Goal: Browse casually: Explore the website without a specific task or goal

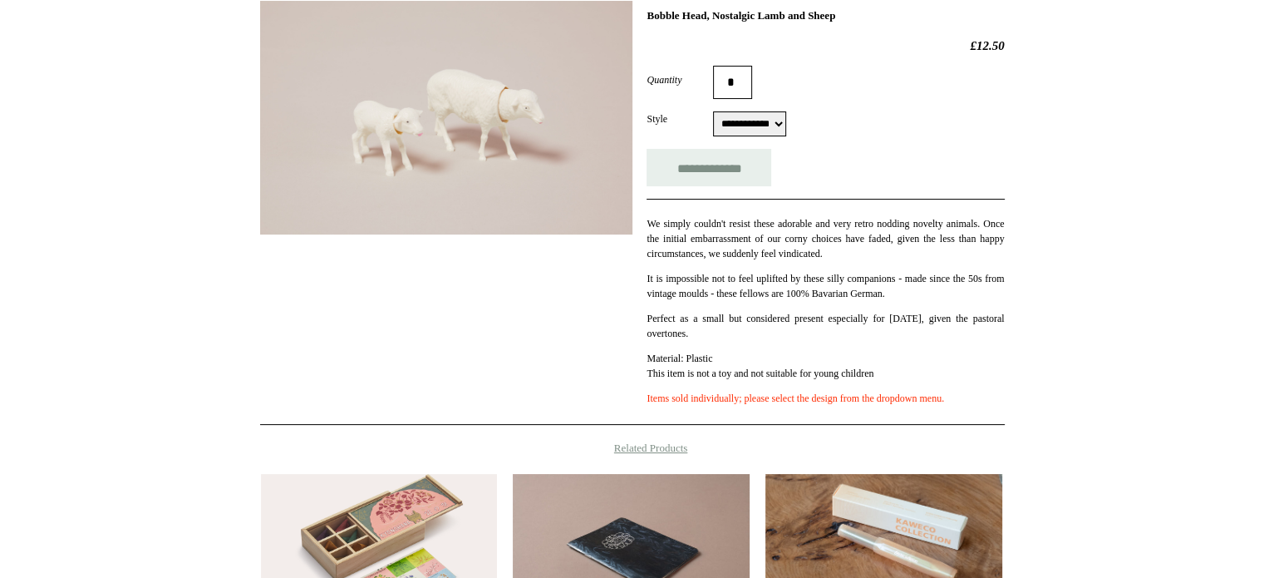
scroll to position [166, 0]
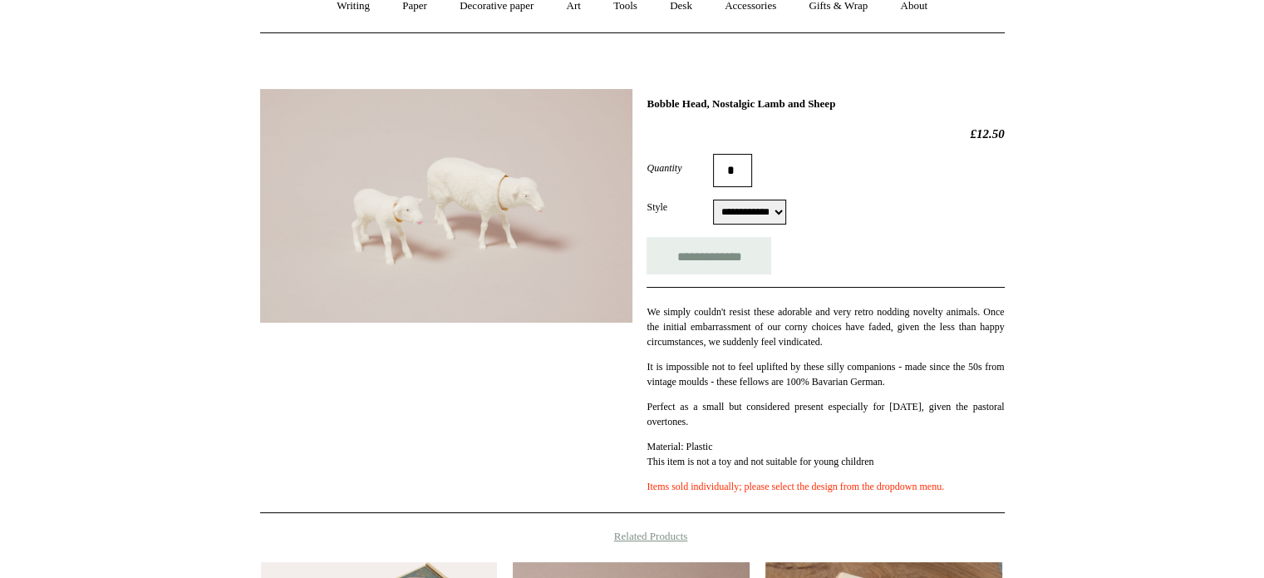
click at [504, 244] on img at bounding box center [446, 206] width 372 height 234
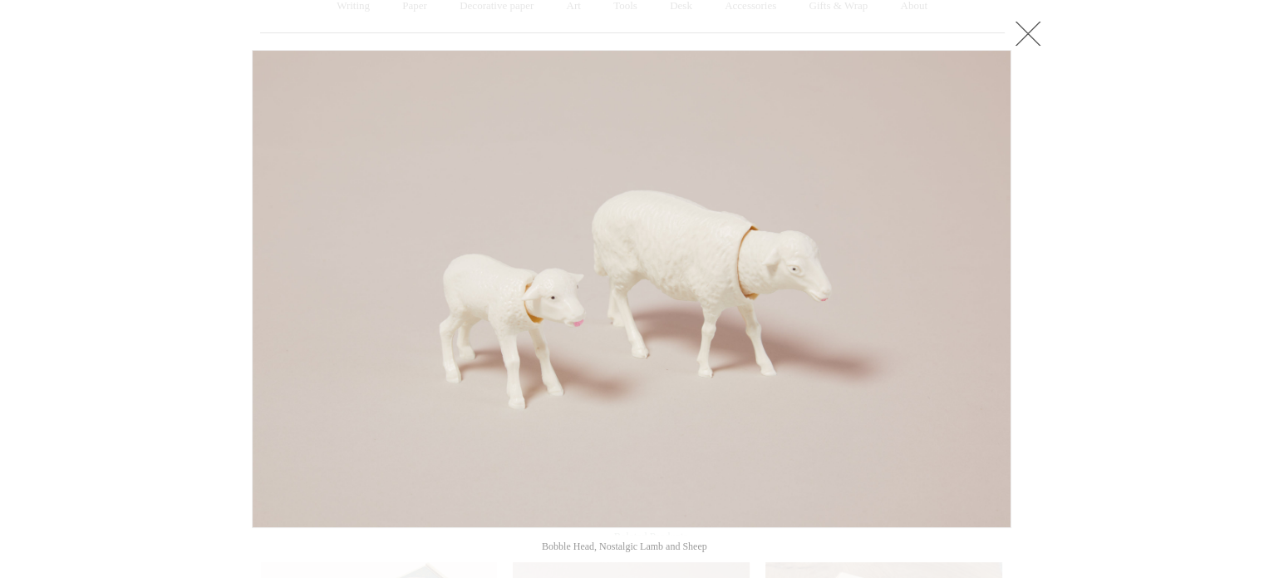
click at [1027, 37] on link at bounding box center [1027, 33] width 33 height 33
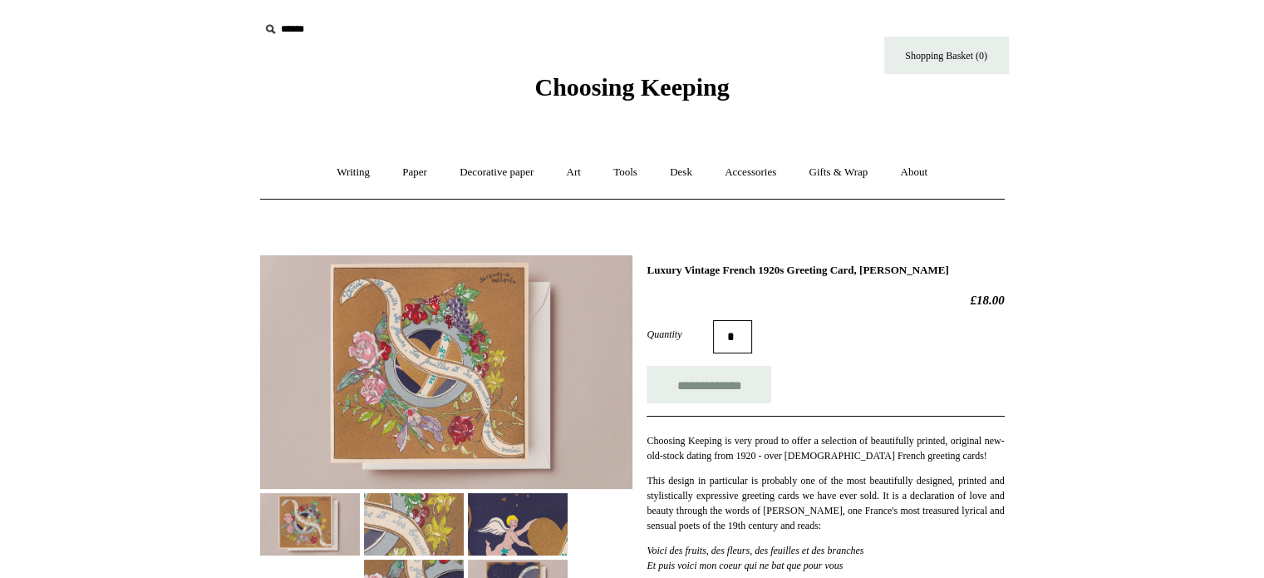
click at [419, 303] on img at bounding box center [446, 372] width 372 height 234
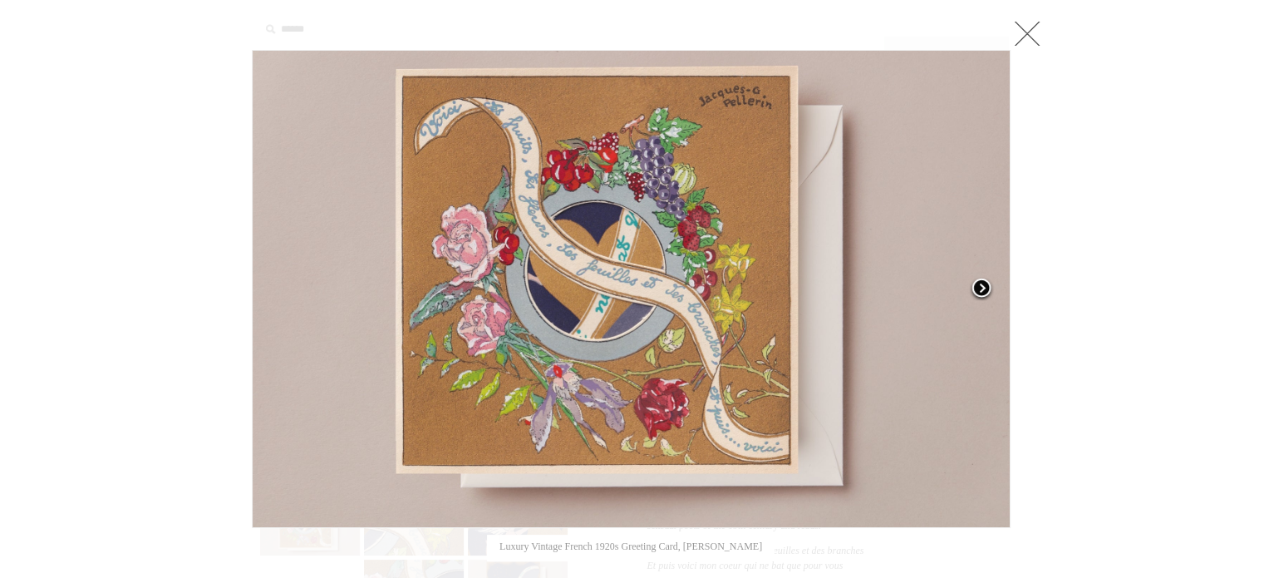
click at [979, 284] on span at bounding box center [981, 289] width 25 height 25
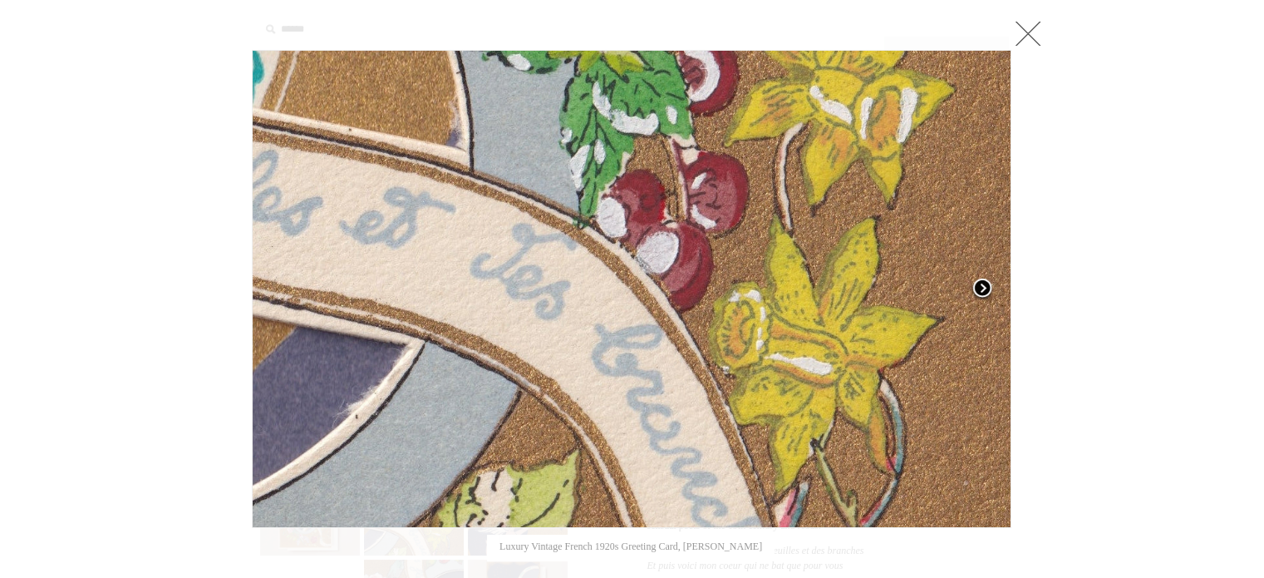
click at [979, 284] on span at bounding box center [982, 289] width 25 height 25
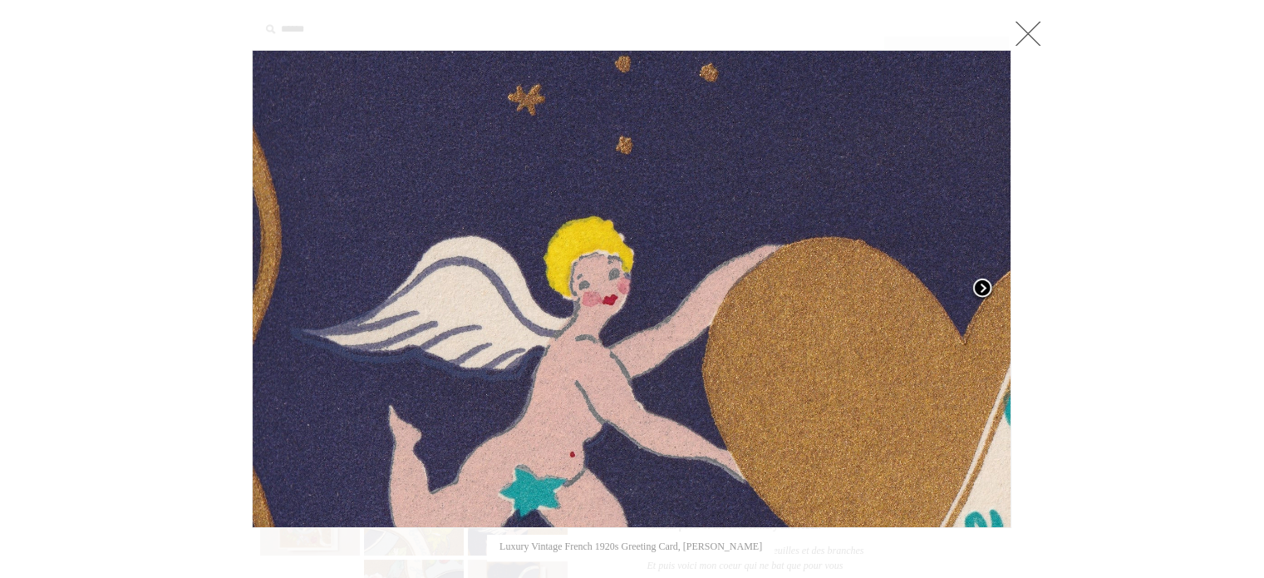
click at [980, 284] on span at bounding box center [982, 289] width 25 height 25
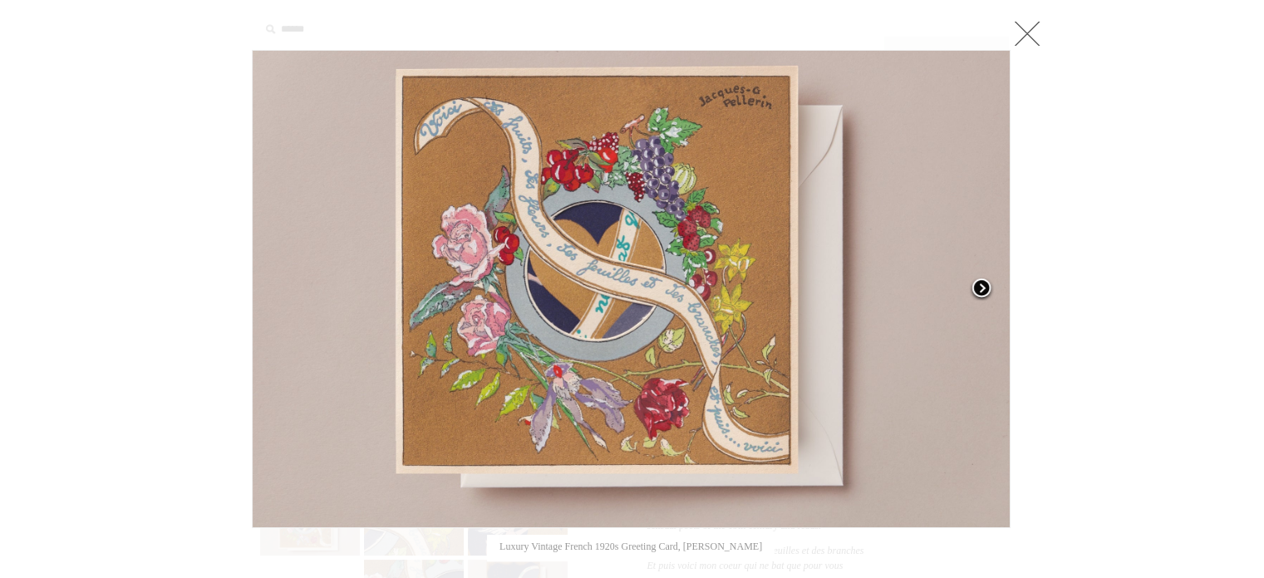
click at [981, 285] on span at bounding box center [981, 289] width 25 height 25
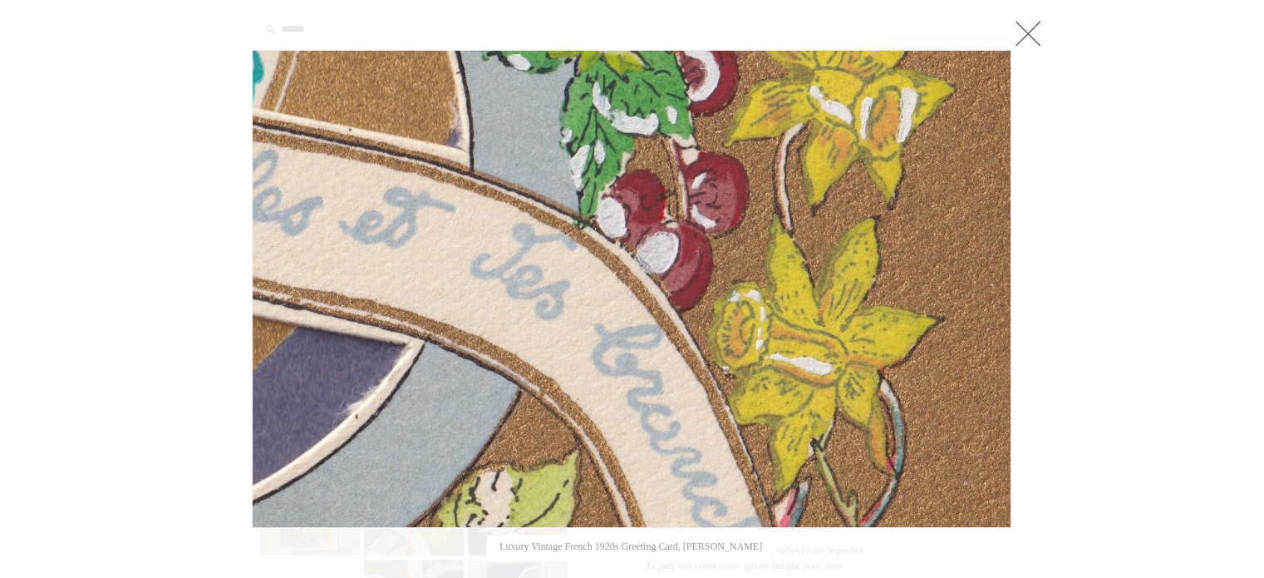
click at [1026, 33] on link at bounding box center [1027, 33] width 33 height 33
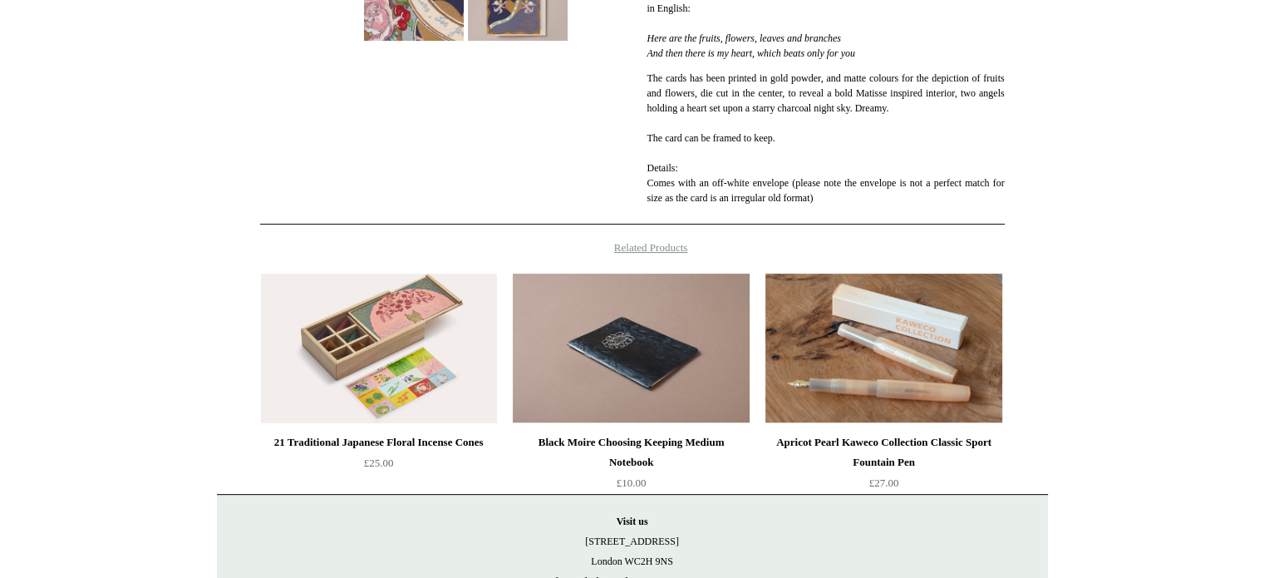
scroll to position [786, 0]
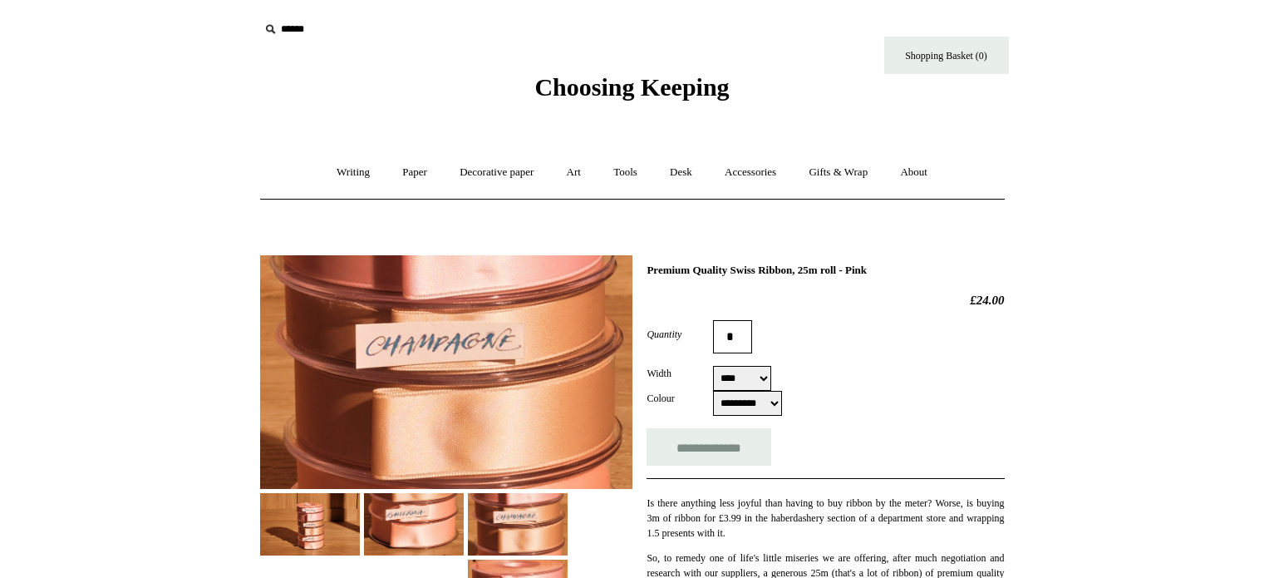
select select "****"
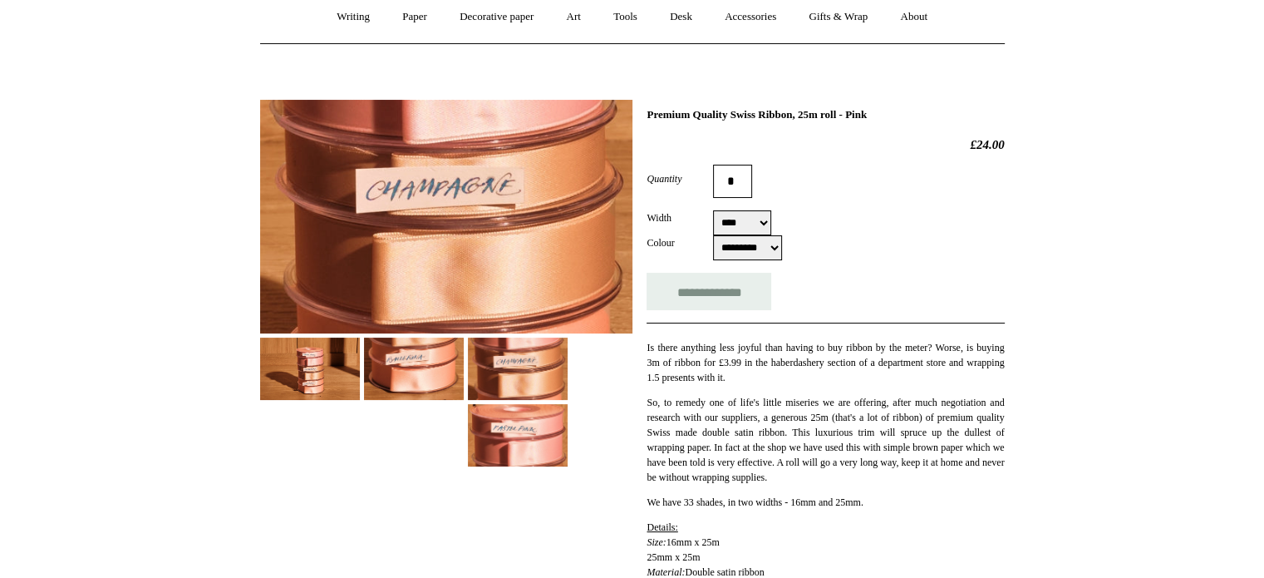
scroll to position [166, 0]
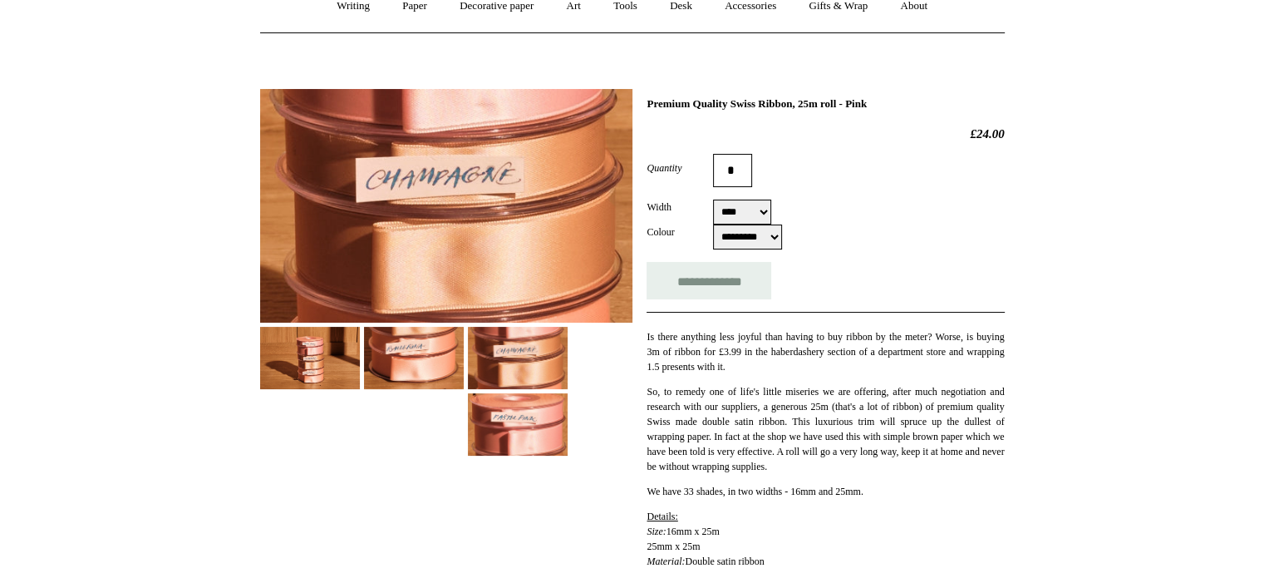
click at [544, 232] on img at bounding box center [446, 206] width 372 height 234
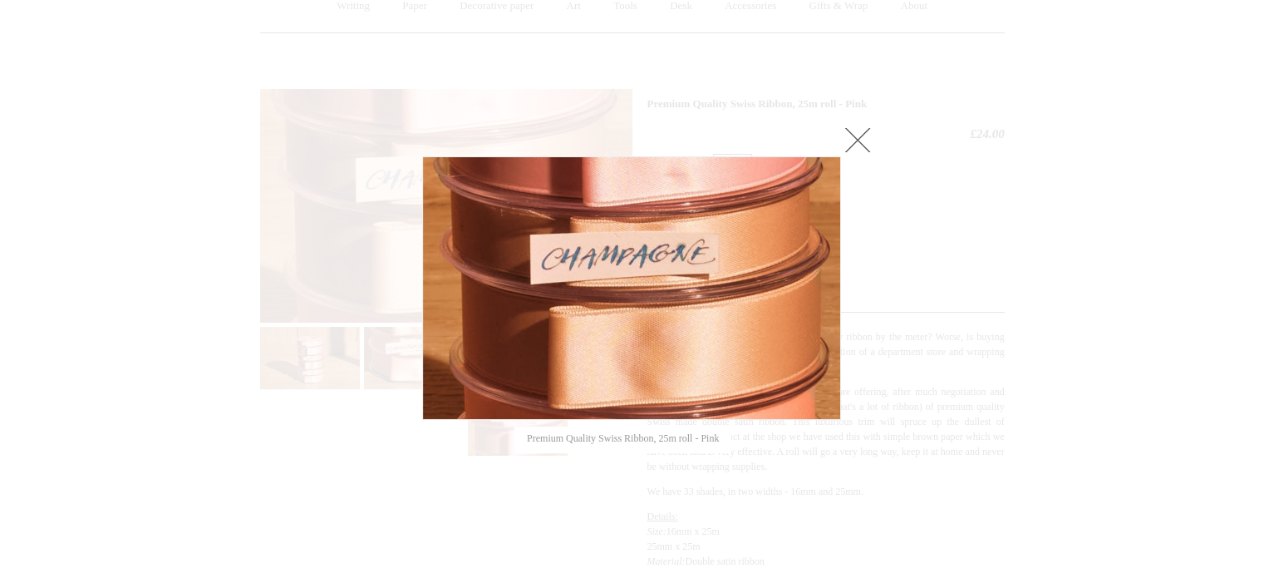
click at [848, 136] on link at bounding box center [857, 139] width 33 height 33
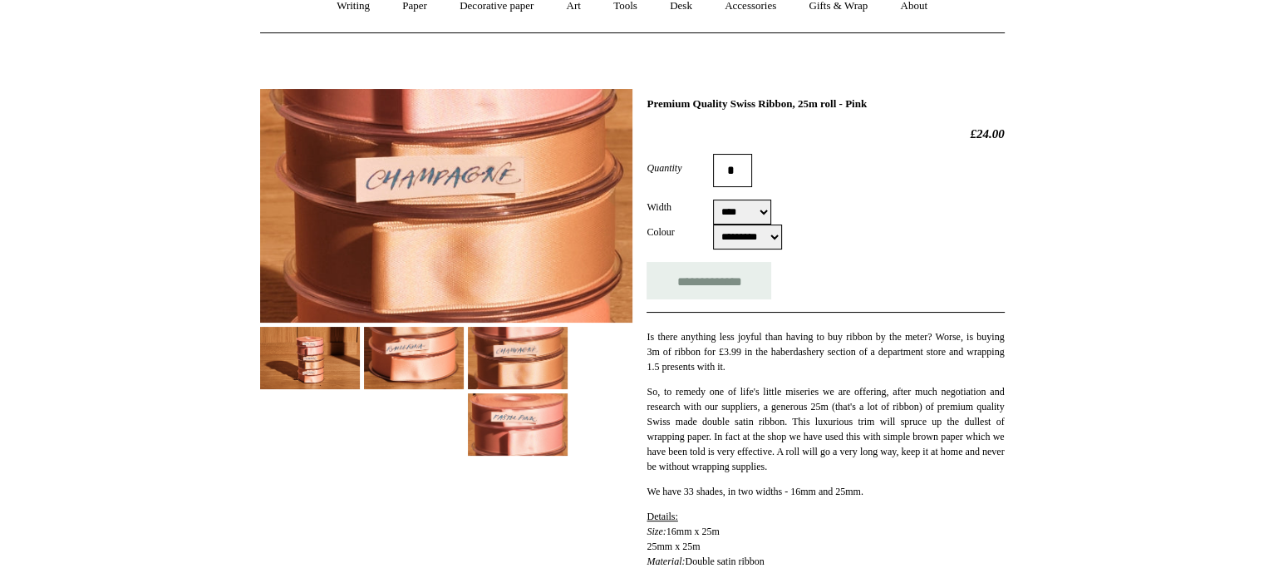
click at [307, 368] on img at bounding box center [310, 358] width 100 height 62
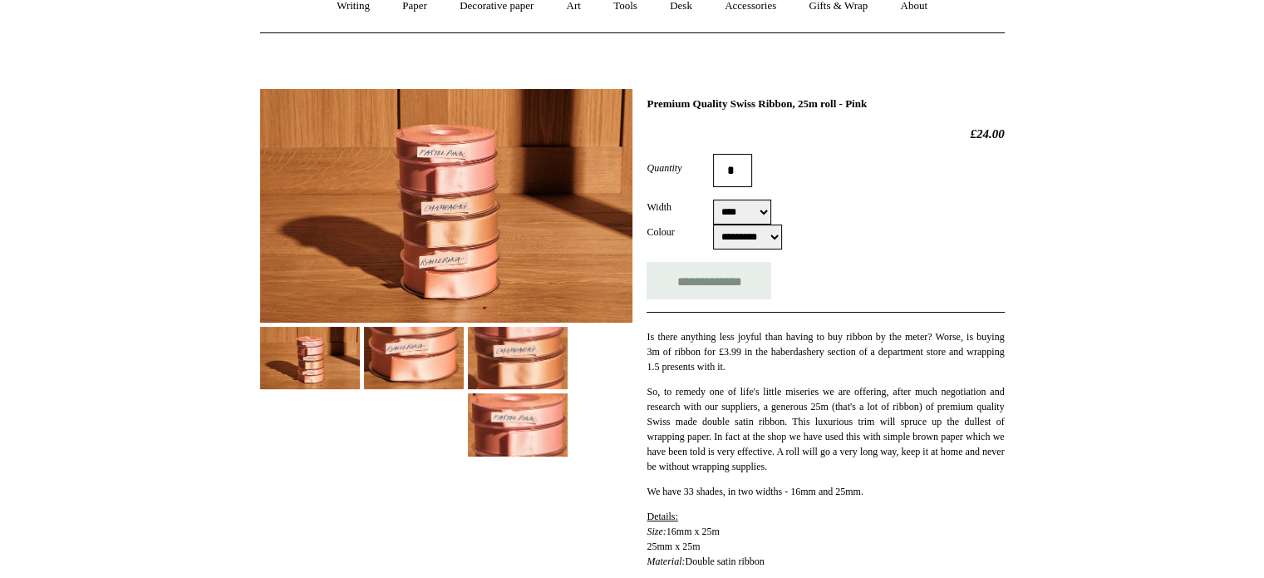
click at [522, 225] on img at bounding box center [446, 206] width 372 height 234
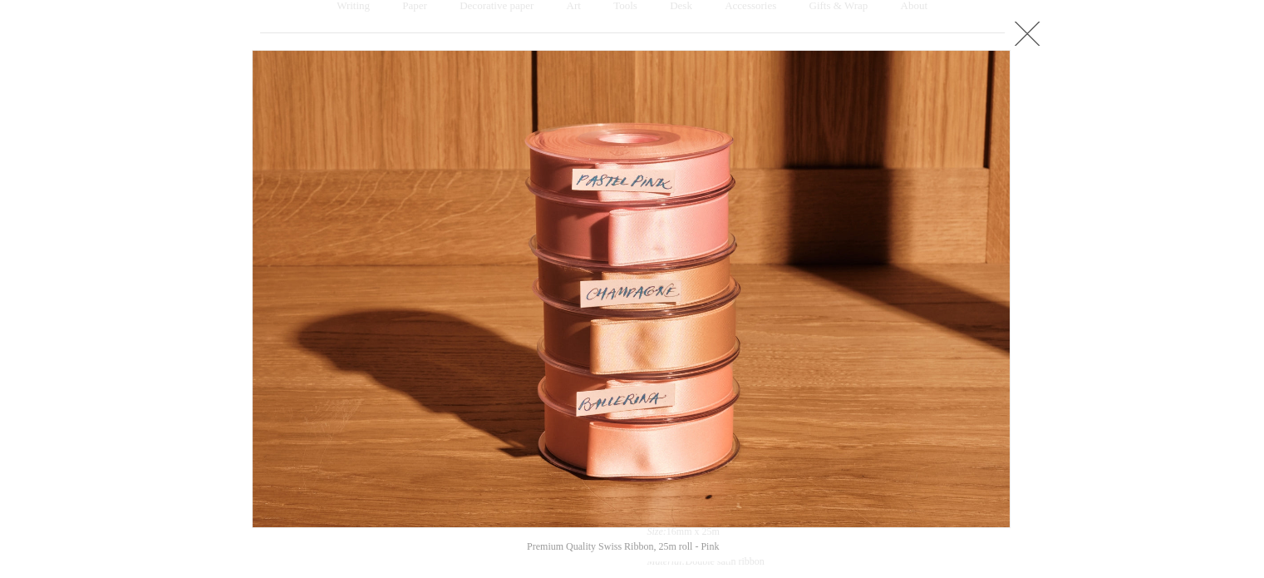
click at [1056, 184] on div at bounding box center [632, 487] width 1264 height 1307
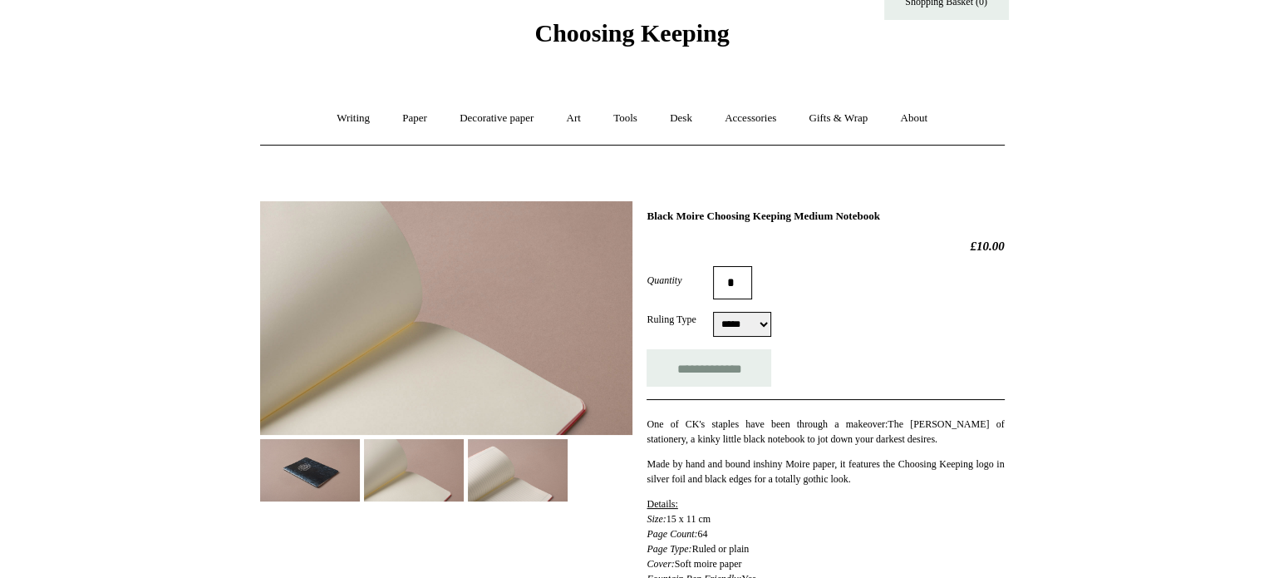
scroll to position [83, 0]
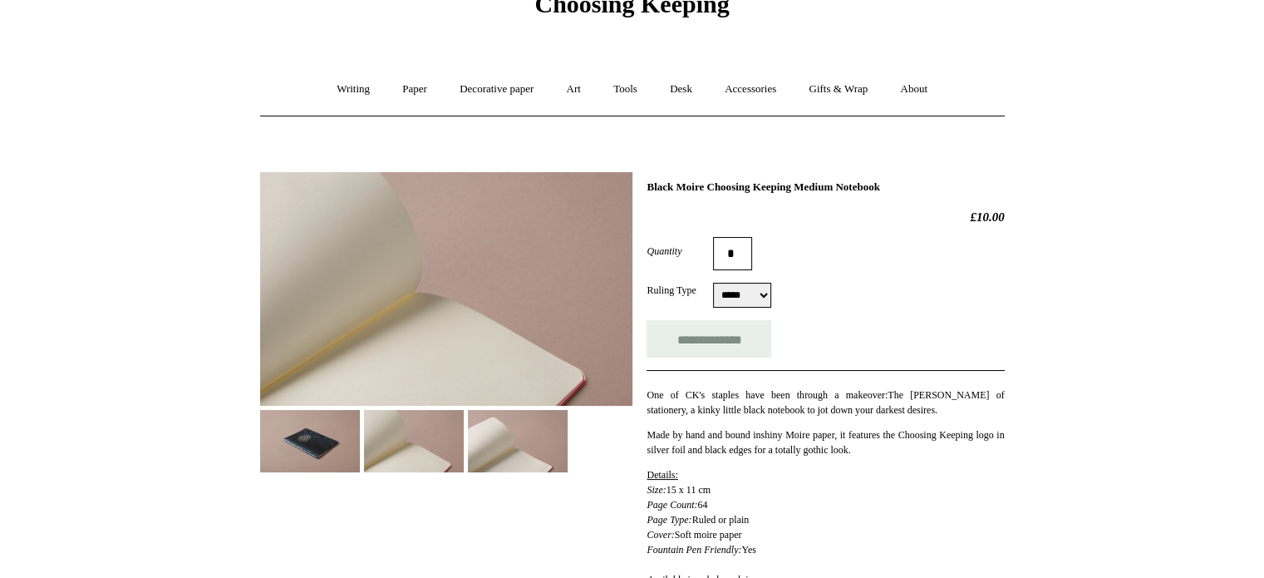
click at [401, 347] on img at bounding box center [446, 289] width 372 height 234
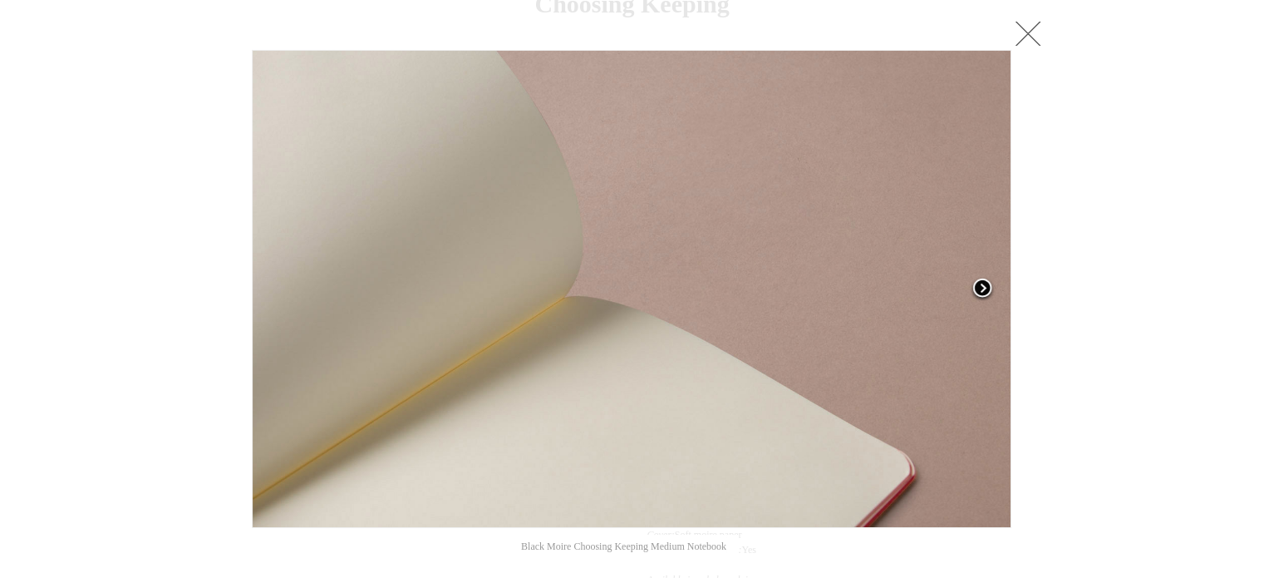
click at [983, 288] on span at bounding box center [982, 289] width 25 height 25
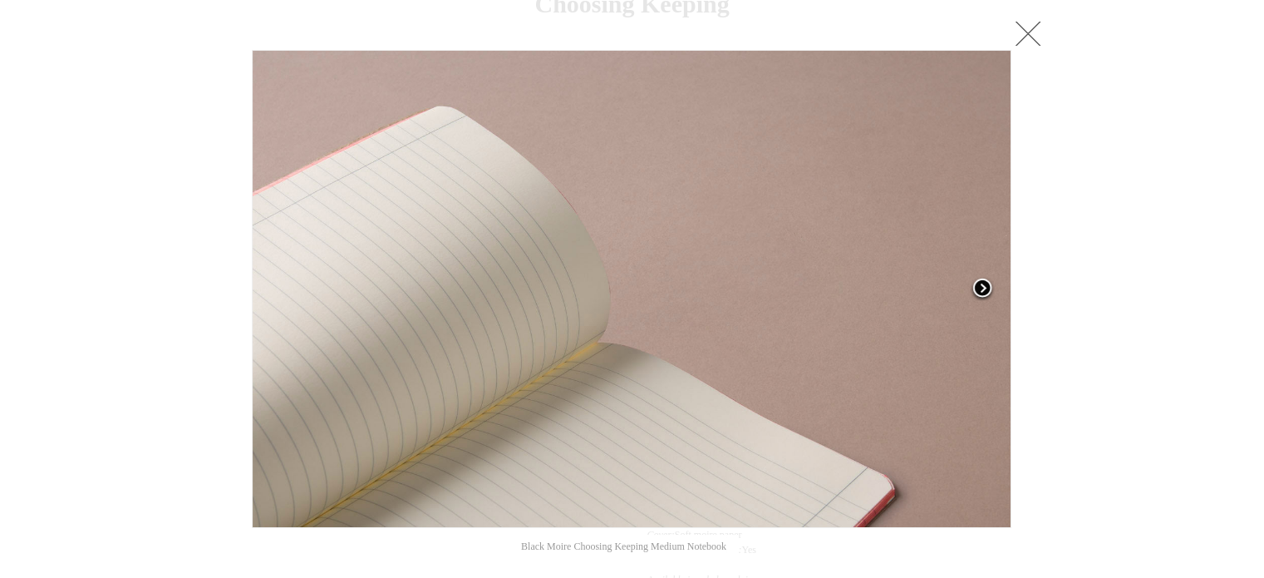
click at [983, 287] on span at bounding box center [982, 289] width 25 height 25
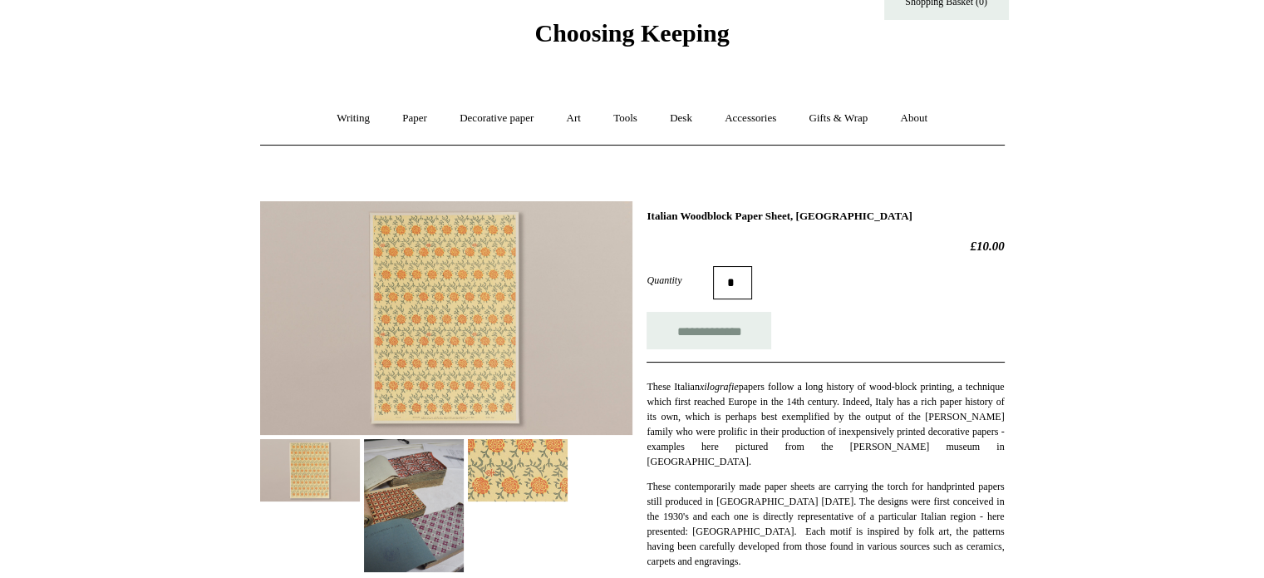
scroll to position [83, 0]
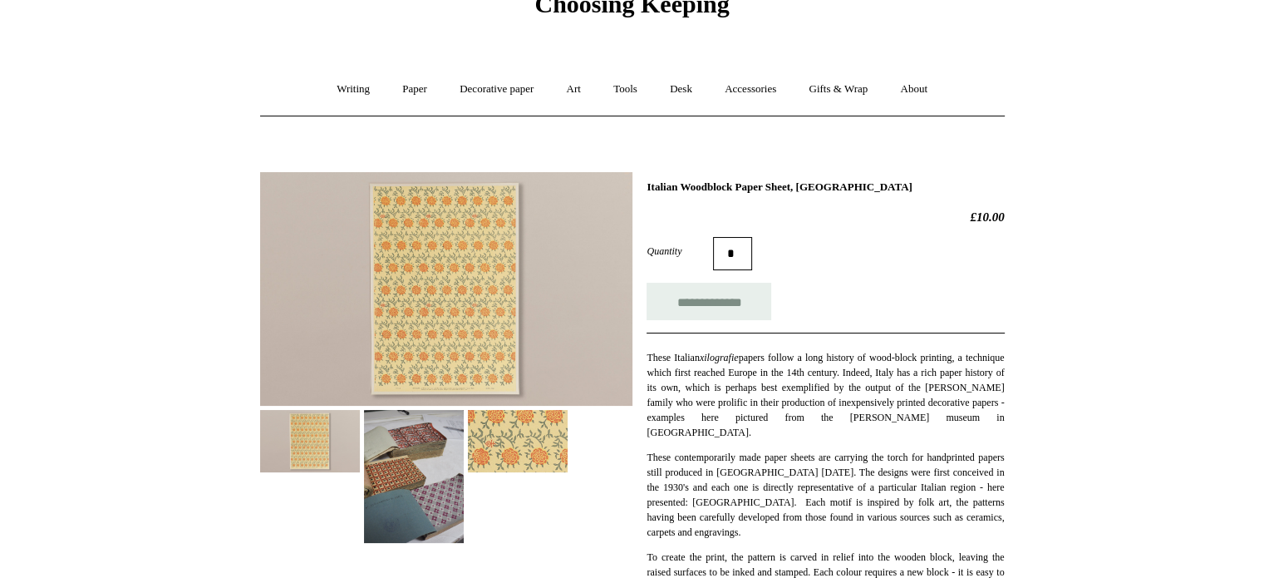
click at [477, 278] on img at bounding box center [446, 289] width 372 height 234
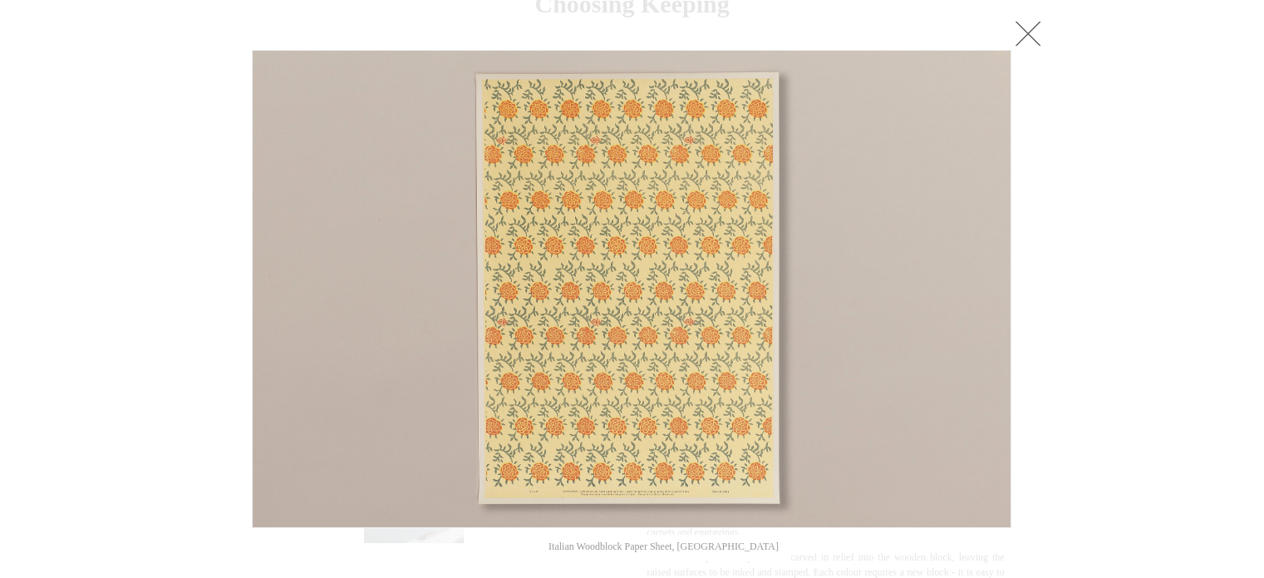
click at [1021, 36] on link at bounding box center [1027, 33] width 33 height 33
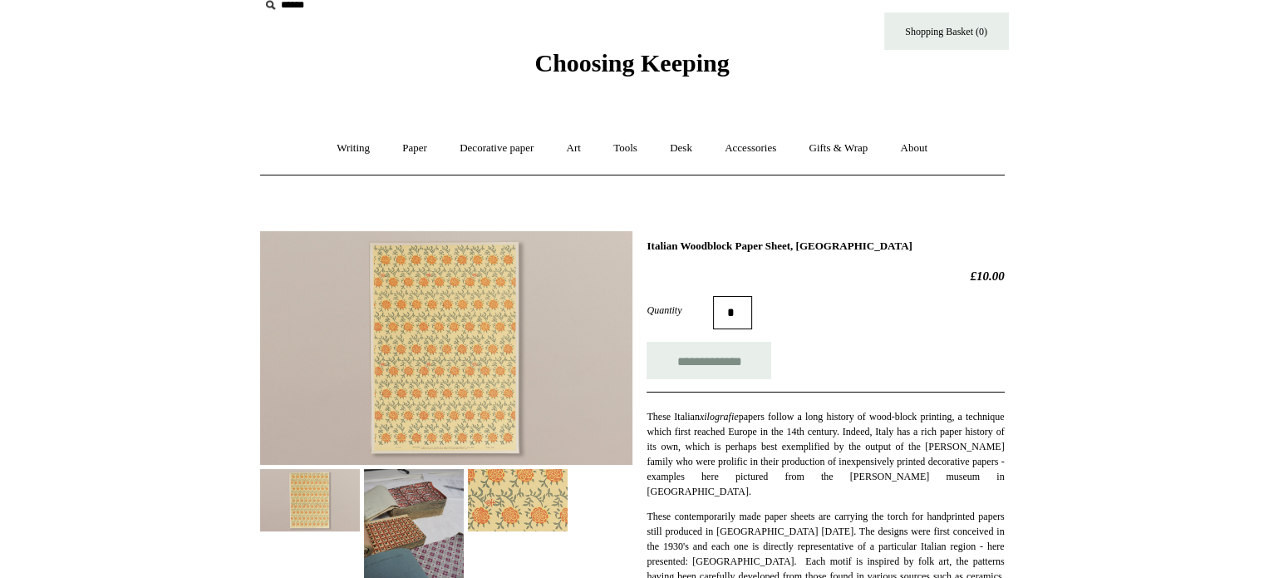
scroll to position [0, 0]
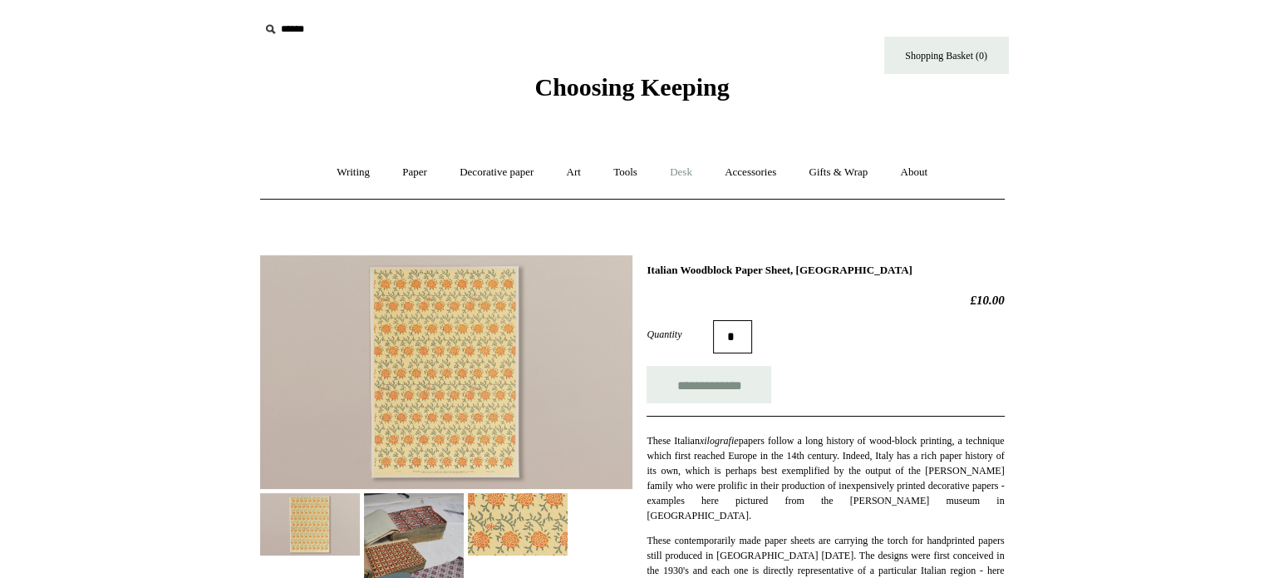
click at [681, 174] on link "Desk +" at bounding box center [681, 172] width 52 height 44
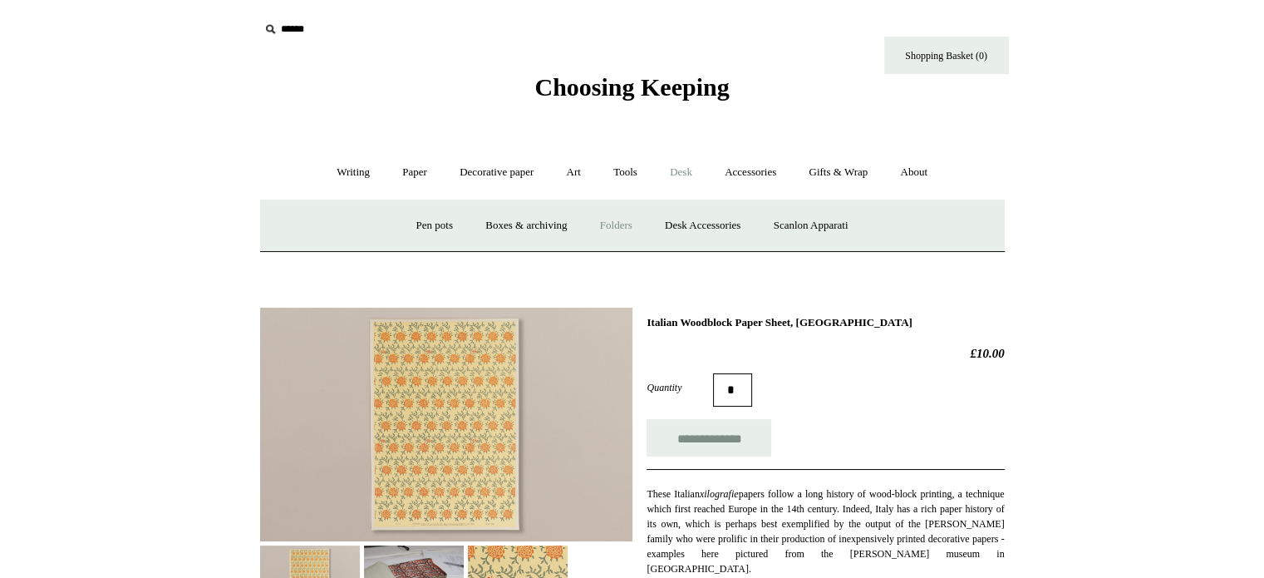
click at [608, 225] on link "Folders" at bounding box center [616, 226] width 62 height 44
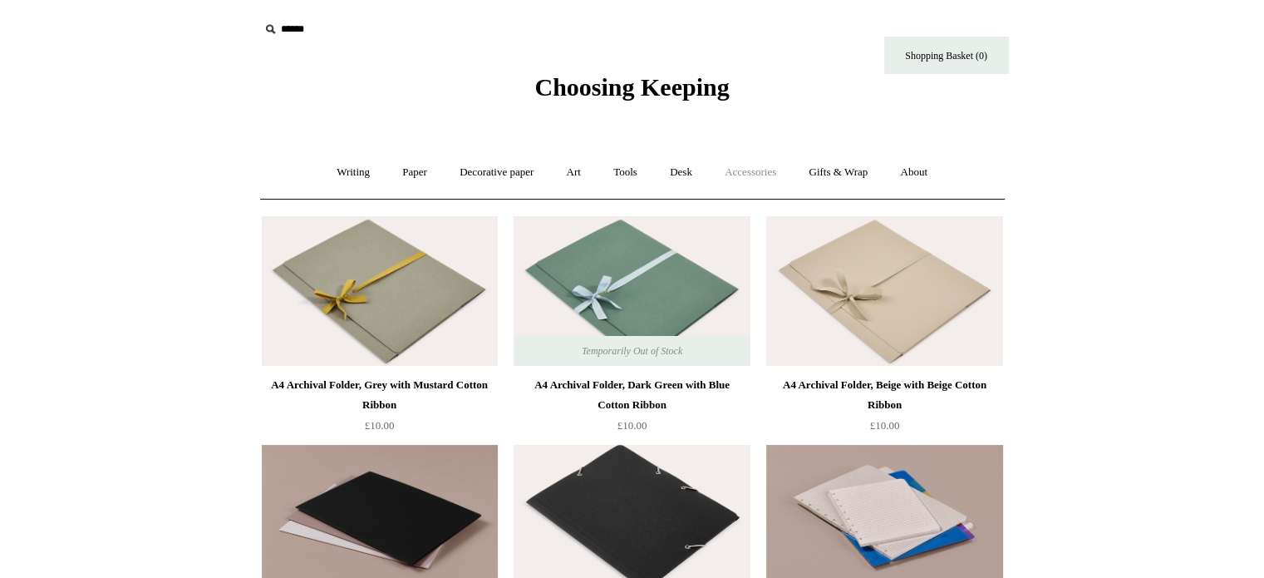
click at [759, 166] on link "Accessories +" at bounding box center [750, 172] width 81 height 44
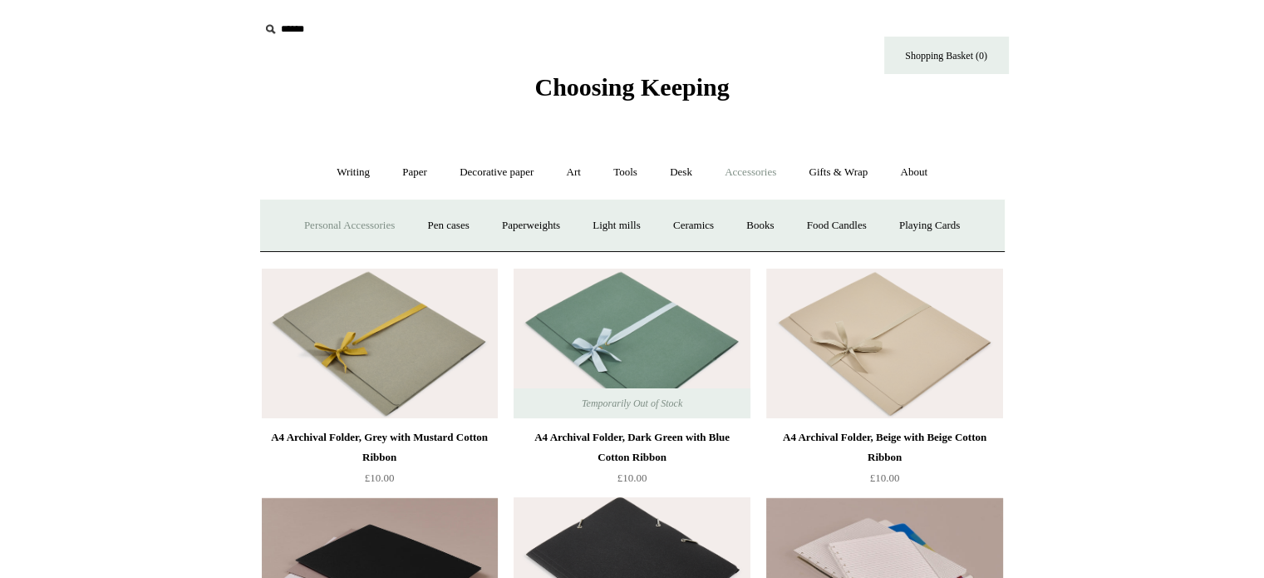
click at [376, 226] on link "Personal Accessories +" at bounding box center [349, 226] width 121 height 44
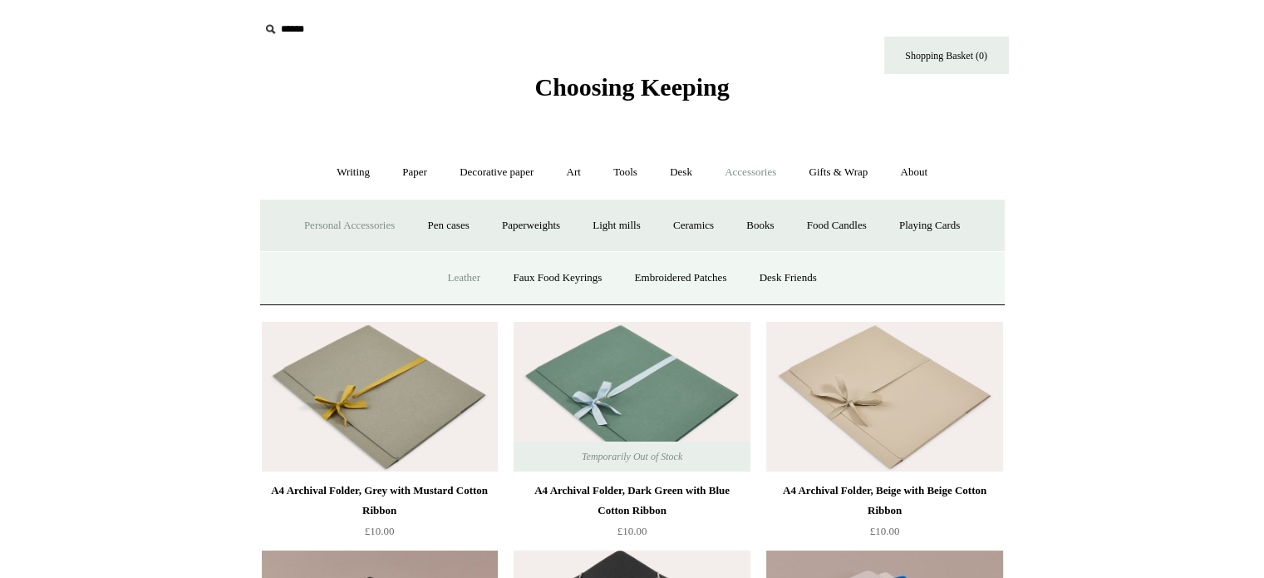
click at [462, 278] on link "Leather" at bounding box center [463, 278] width 63 height 44
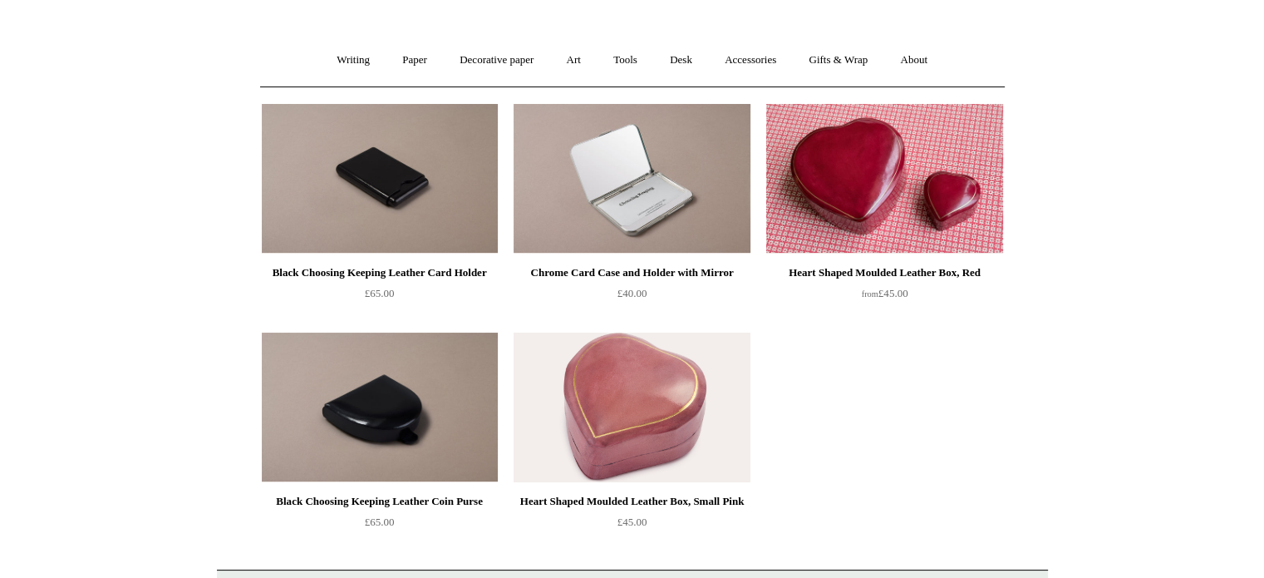
scroll to position [83, 0]
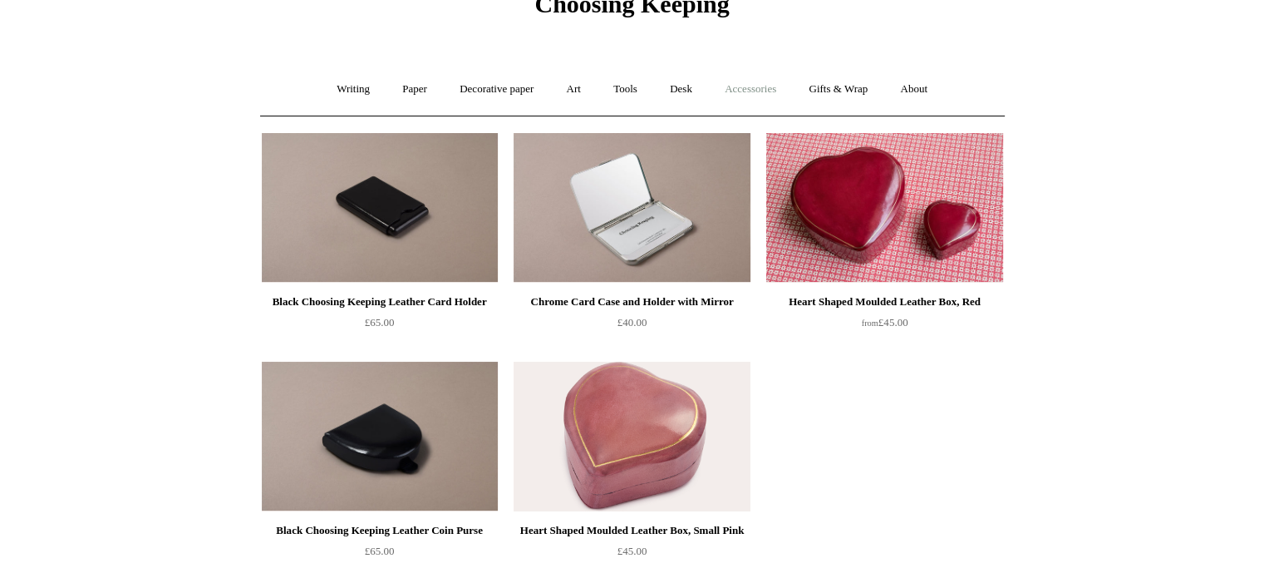
click at [739, 87] on link "Accessories +" at bounding box center [750, 89] width 81 height 44
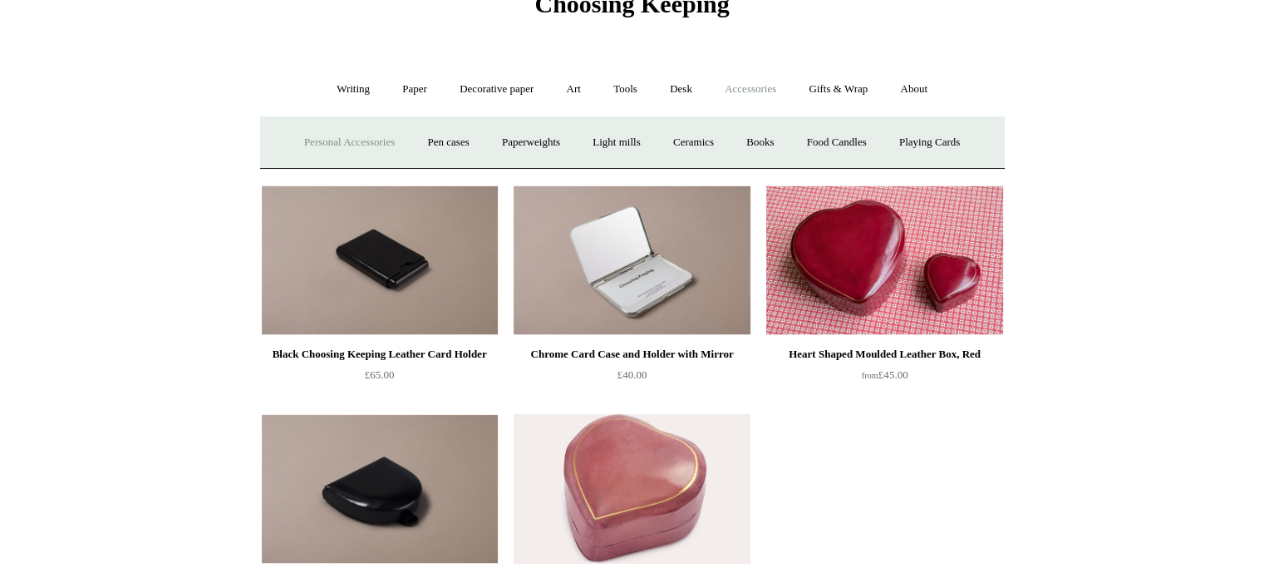
click at [365, 145] on link "Personal Accessories +" at bounding box center [349, 143] width 121 height 44
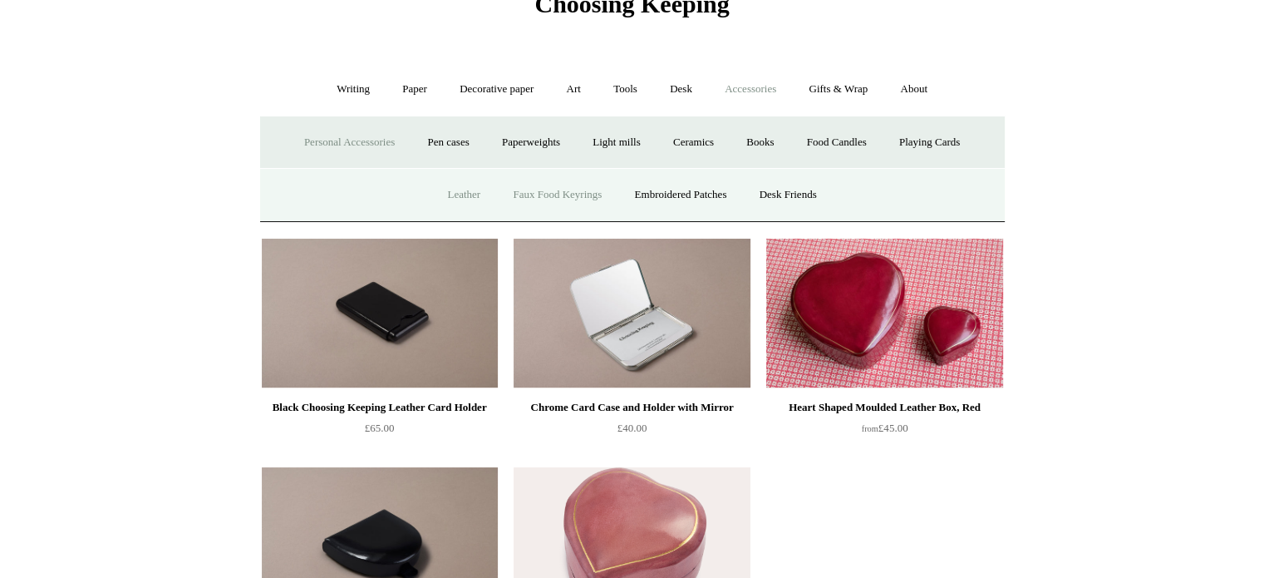
click at [582, 191] on link "Faux Food Keyrings" at bounding box center [557, 195] width 119 height 44
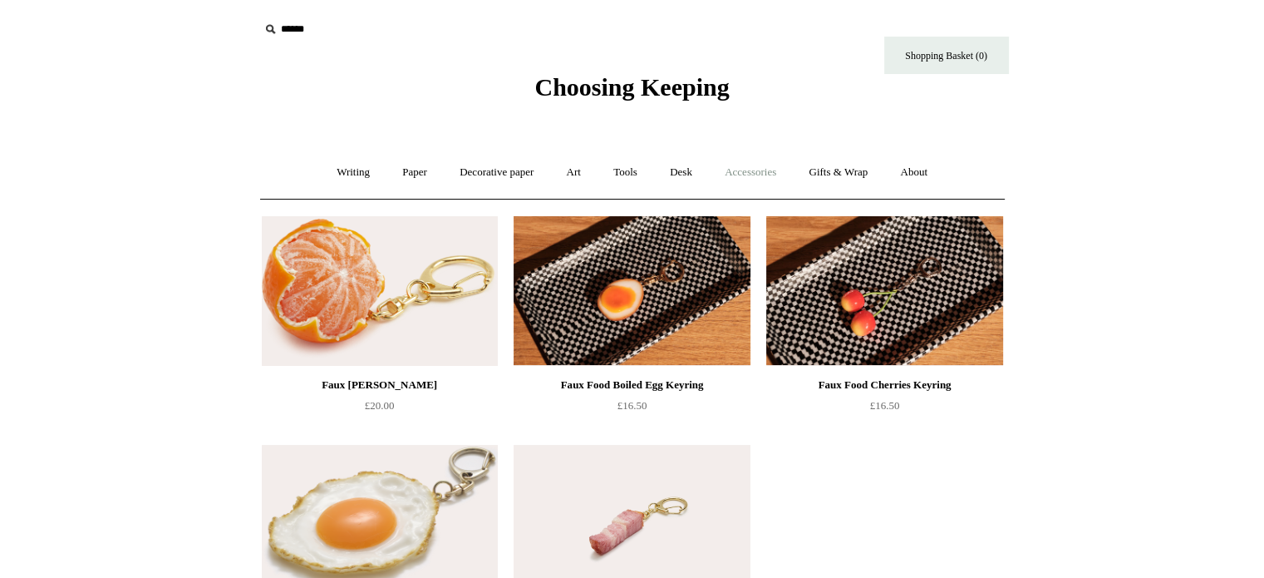
click at [752, 169] on link "Accessories +" at bounding box center [750, 172] width 81 height 44
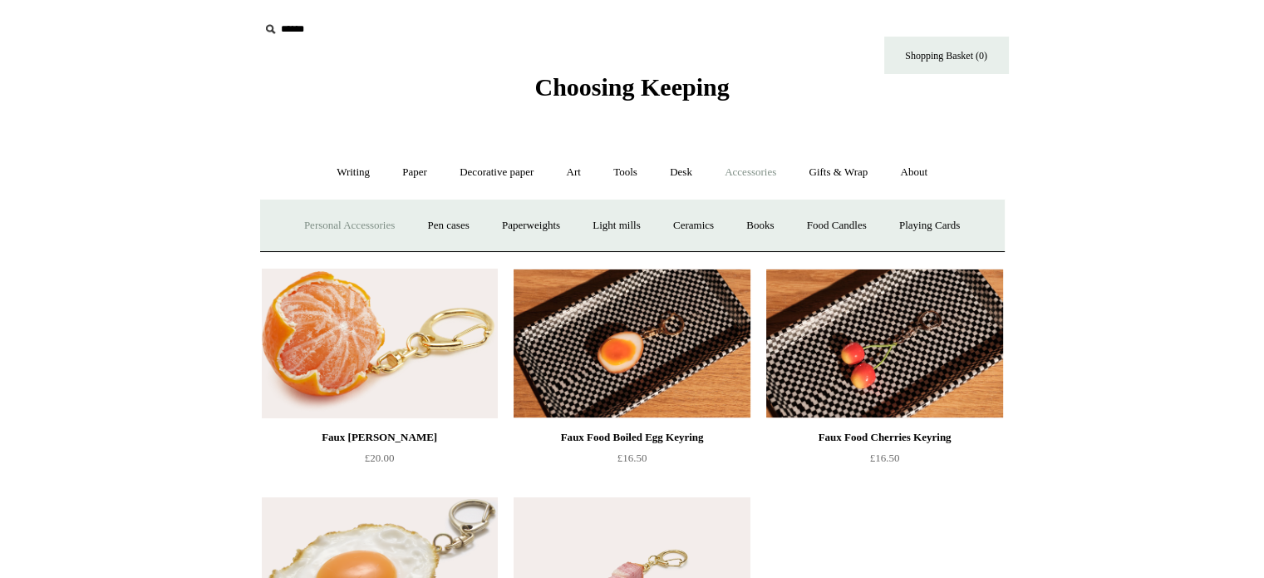
click at [377, 225] on link "Personal Accessories +" at bounding box center [349, 226] width 121 height 44
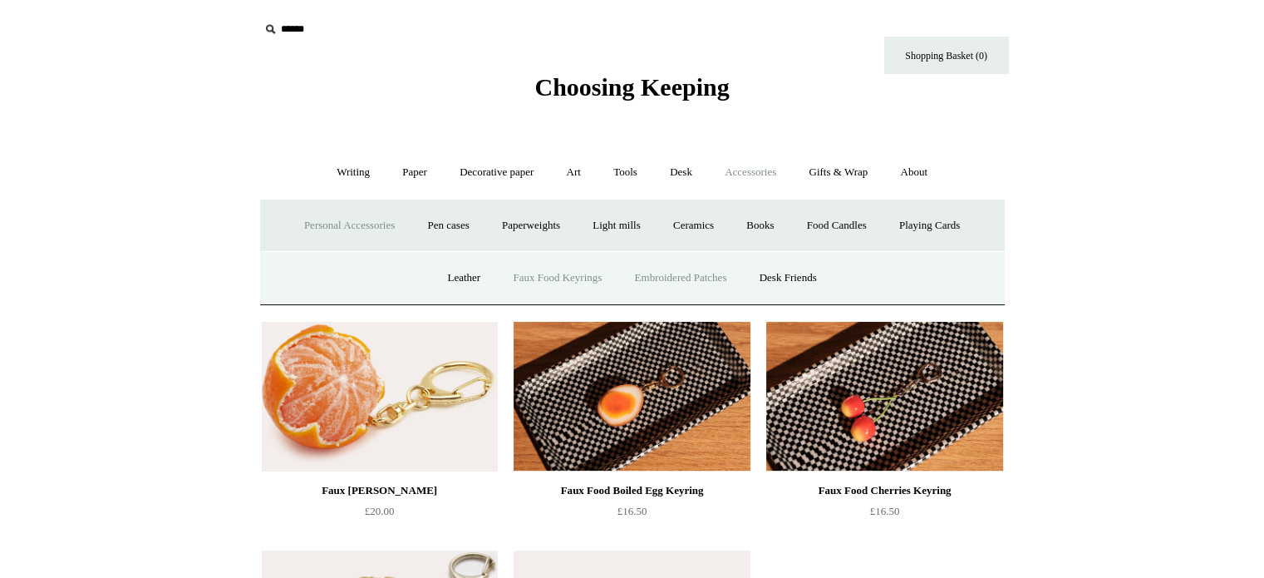
click at [671, 275] on link "Embroidered Patches" at bounding box center [681, 278] width 122 height 44
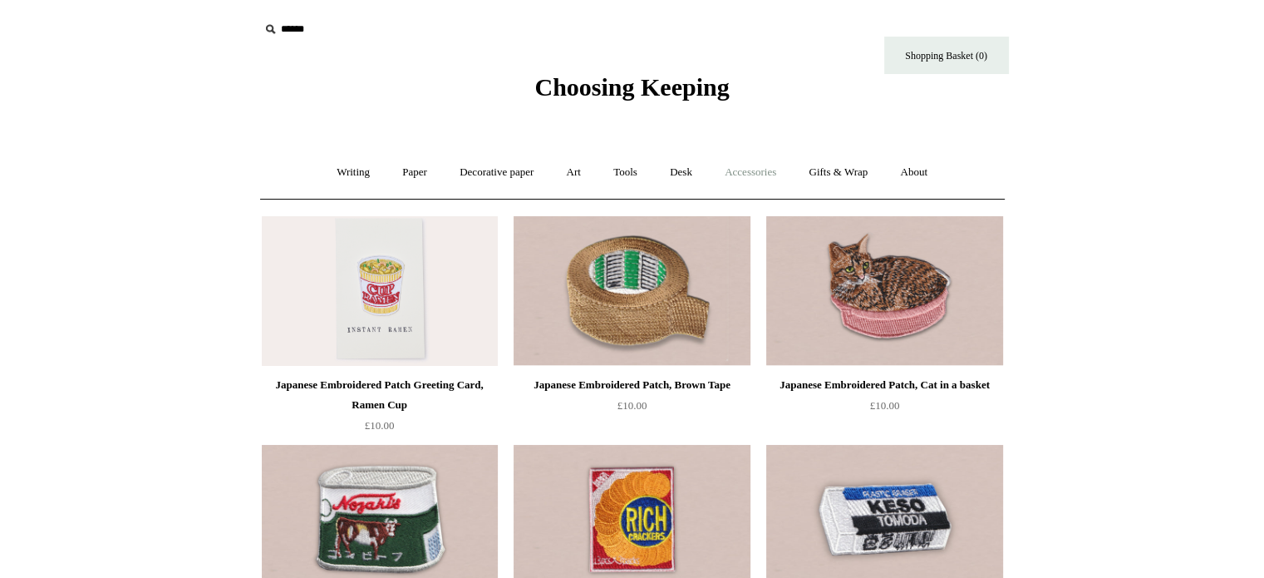
click at [770, 167] on link "Accessories +" at bounding box center [750, 172] width 81 height 44
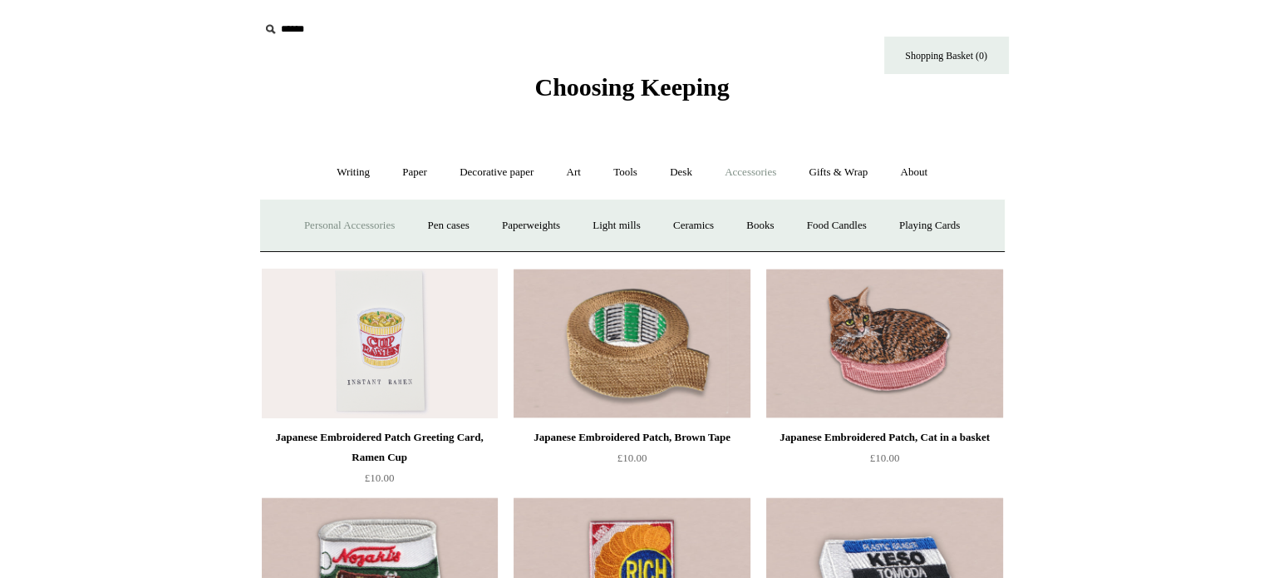
click at [339, 229] on link "Personal Accessories +" at bounding box center [349, 226] width 121 height 44
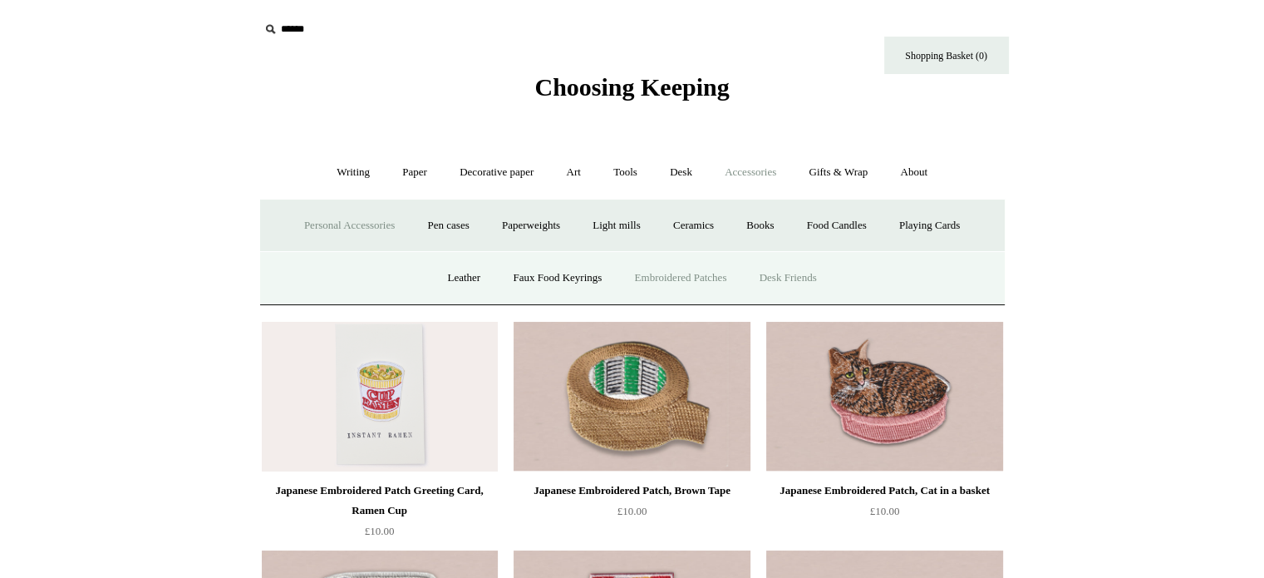
click at [788, 277] on link "Desk Friends" at bounding box center [788, 278] width 87 height 44
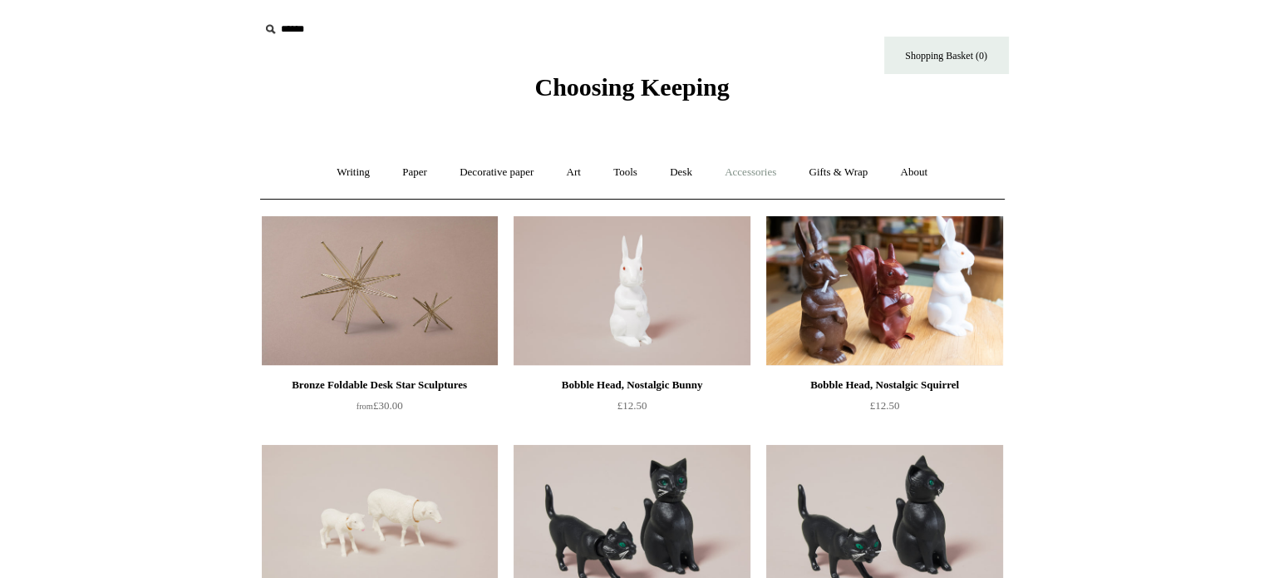
click at [743, 172] on link "Accessories +" at bounding box center [750, 172] width 81 height 44
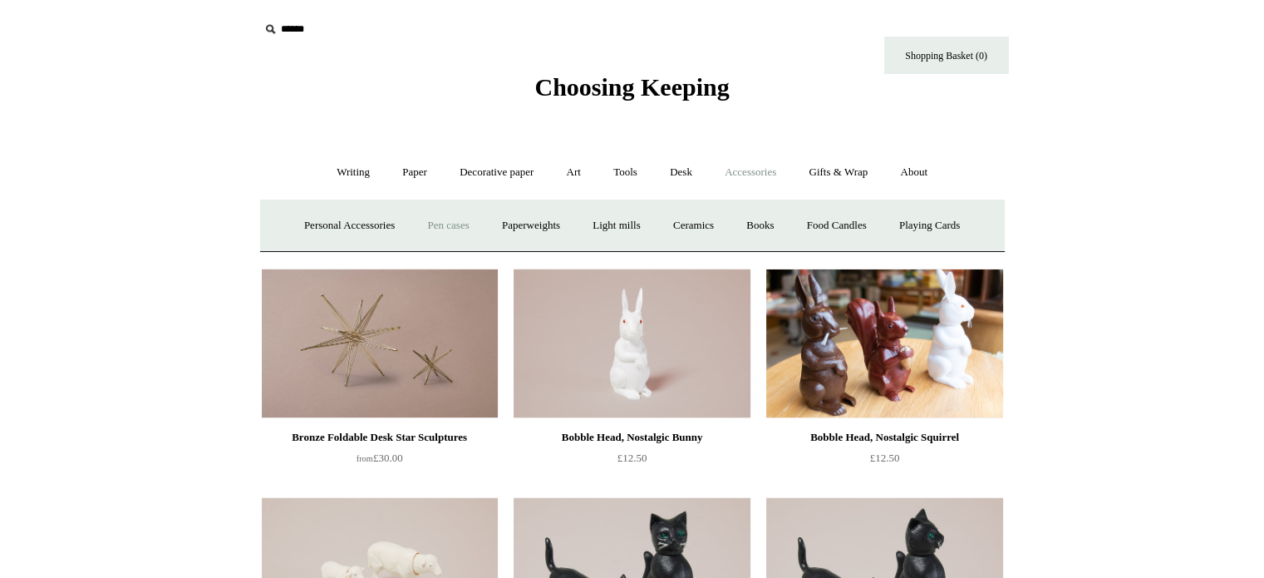
click at [449, 229] on link "Pen cases" at bounding box center [447, 226] width 71 height 44
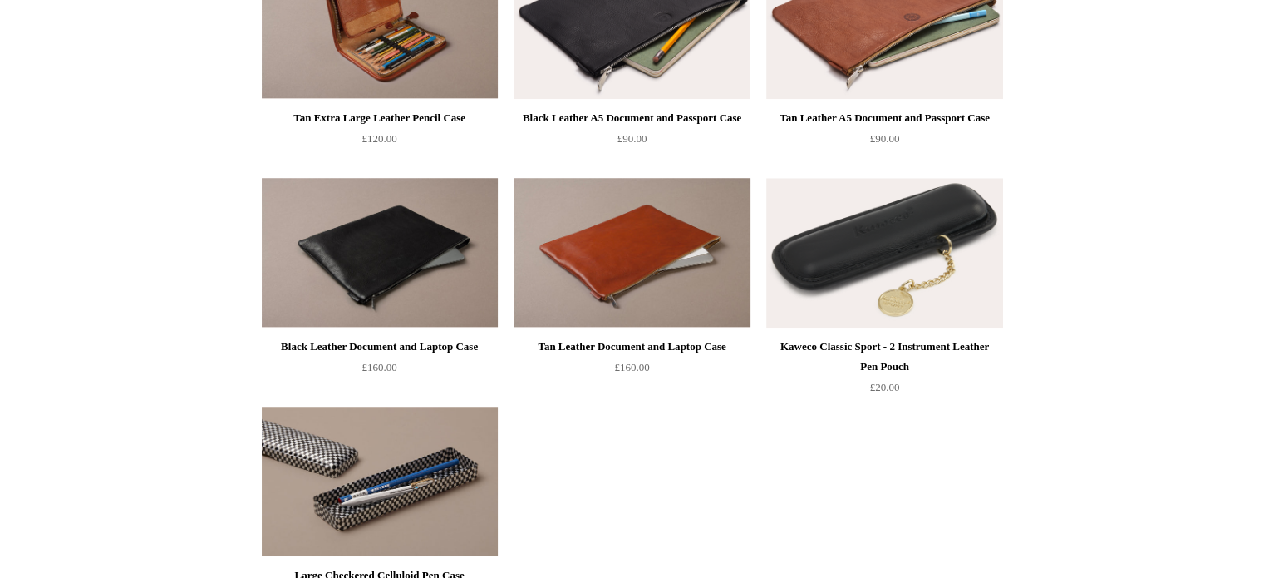
scroll to position [1496, 0]
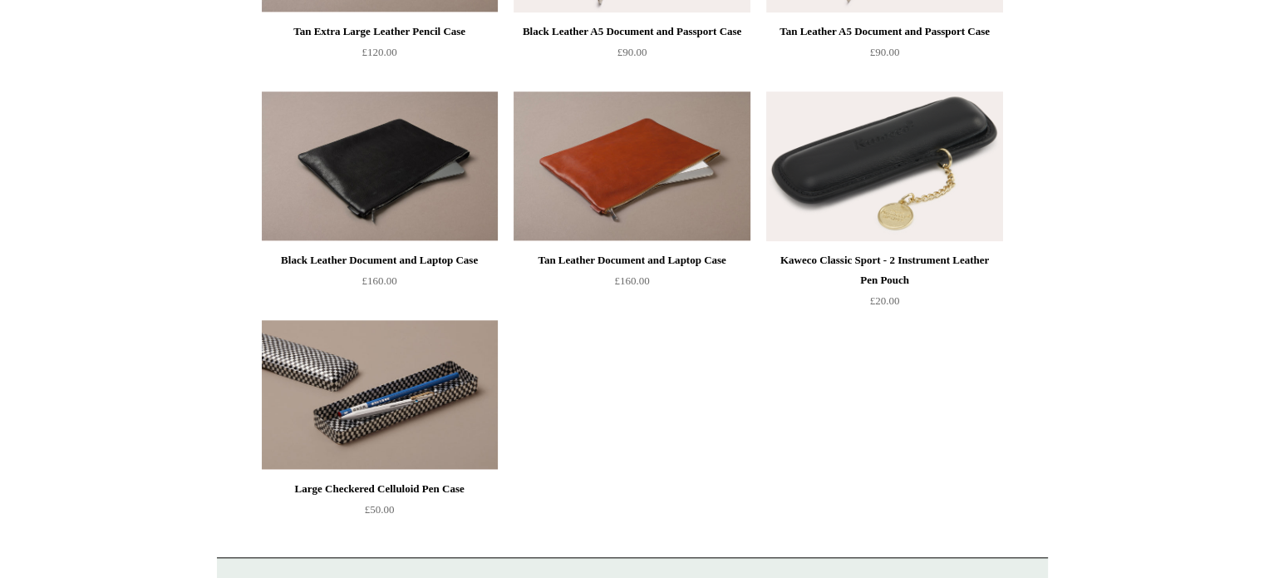
click at [912, 188] on img at bounding box center [884, 166] width 236 height 150
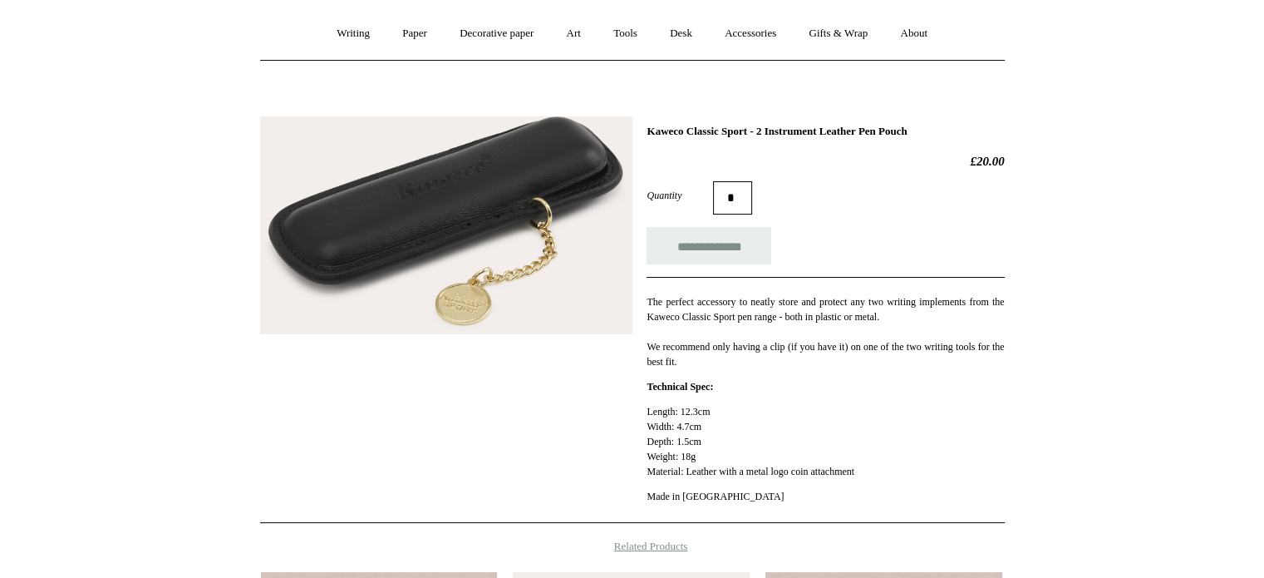
scroll to position [83, 0]
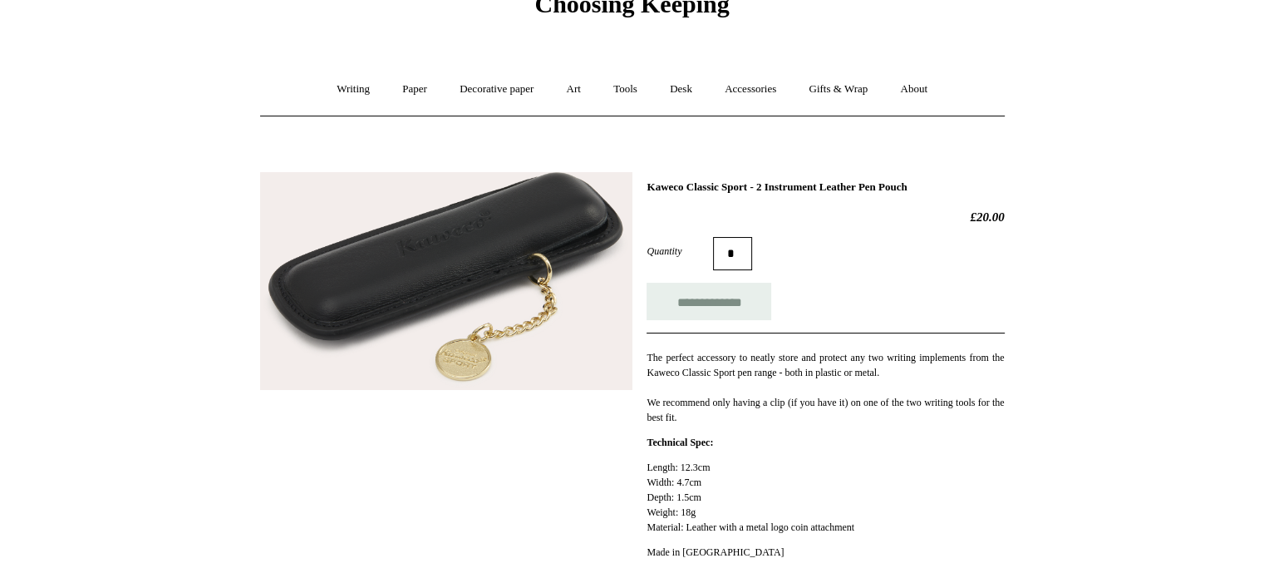
click at [552, 305] on img at bounding box center [446, 281] width 372 height 219
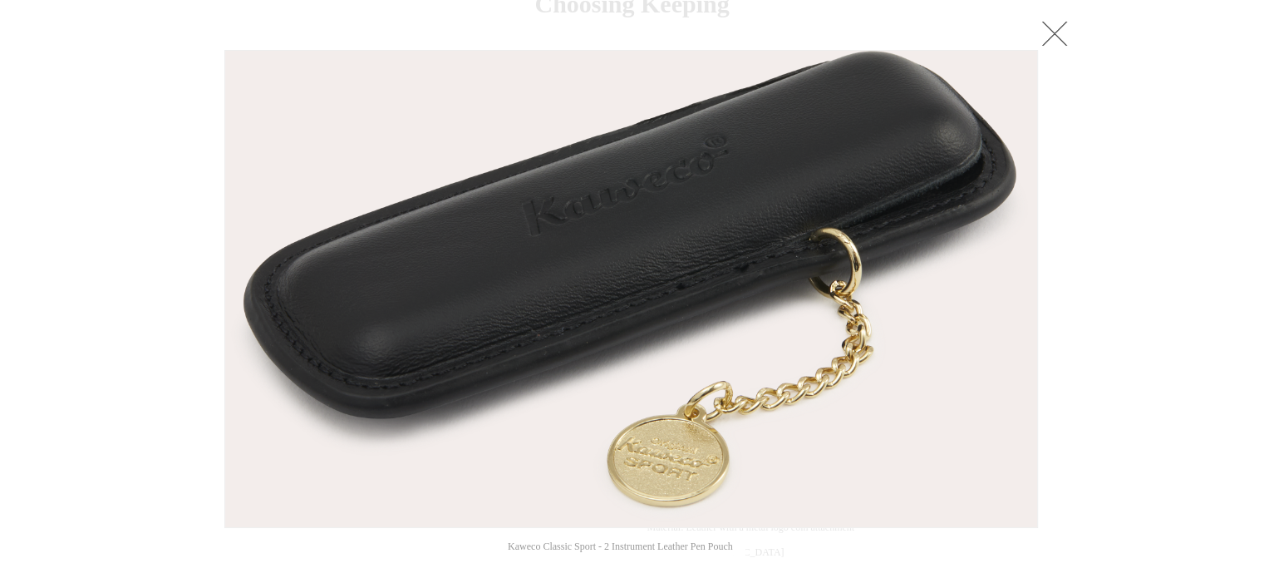
click at [1049, 42] on link at bounding box center [1054, 33] width 33 height 33
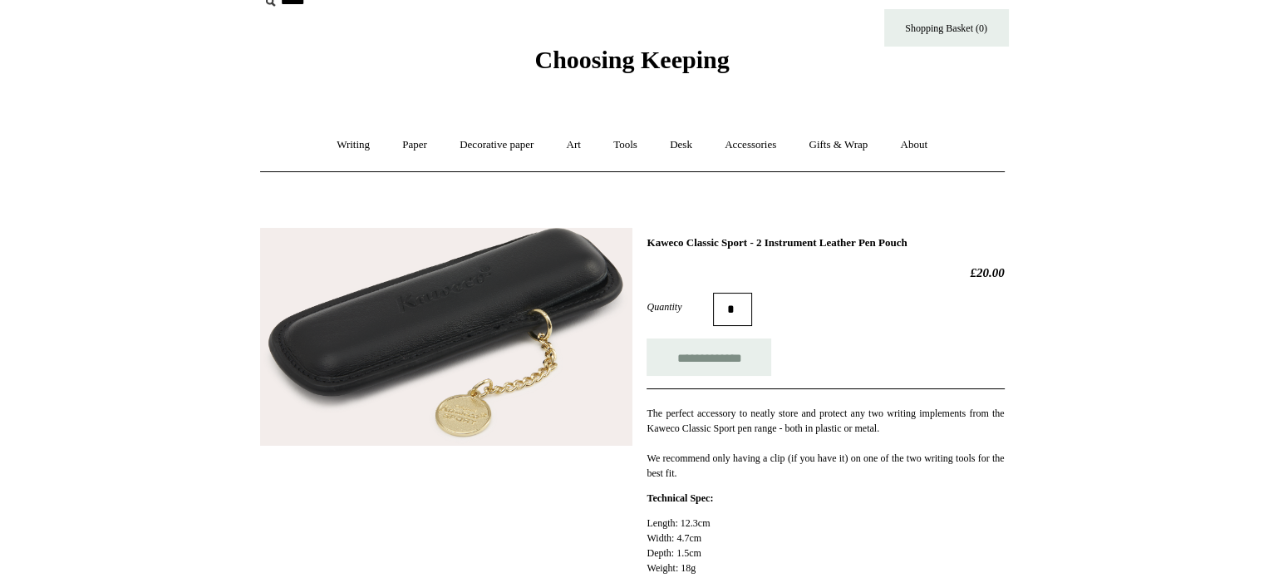
scroll to position [0, 0]
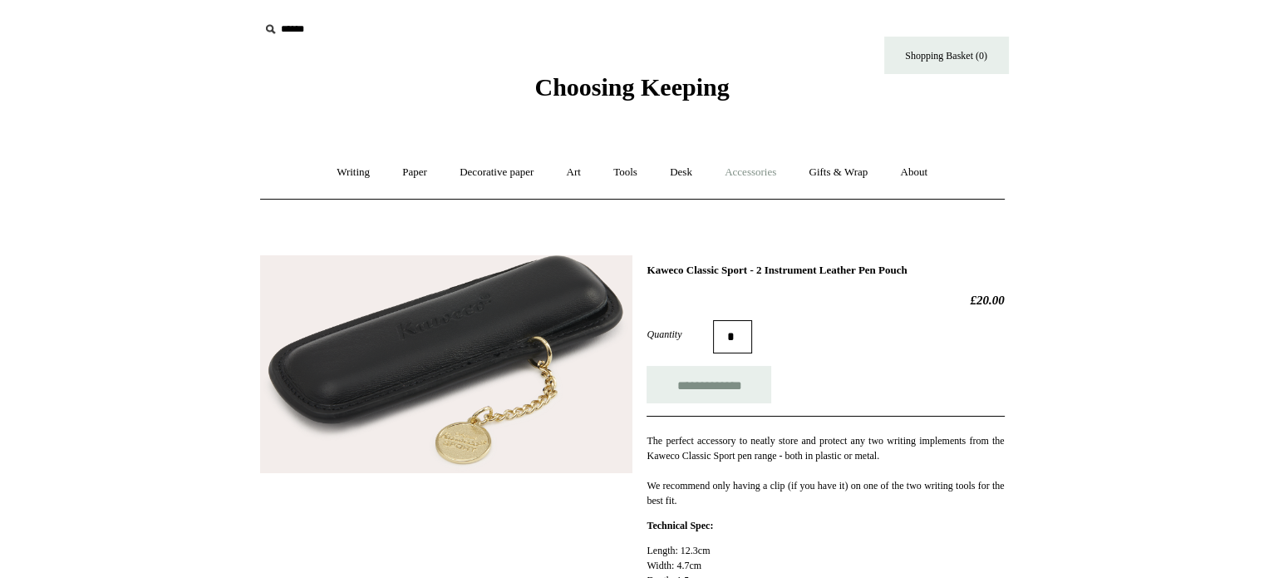
click at [775, 171] on link "Accessories +" at bounding box center [750, 172] width 81 height 44
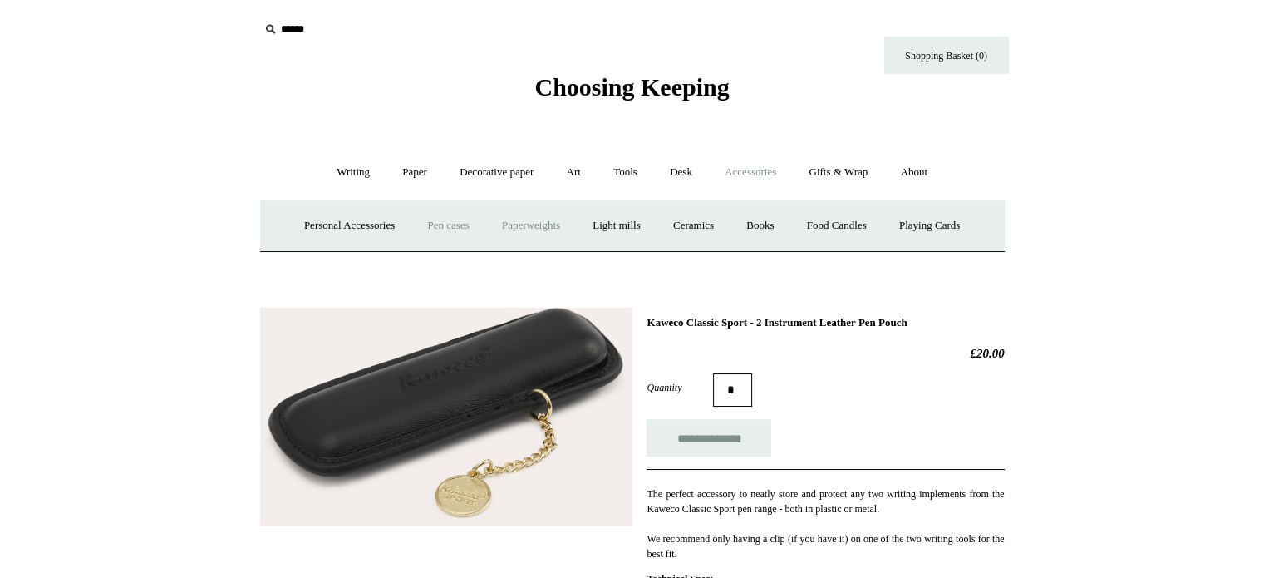
click at [544, 227] on link "Paperweights +" at bounding box center [531, 226] width 88 height 44
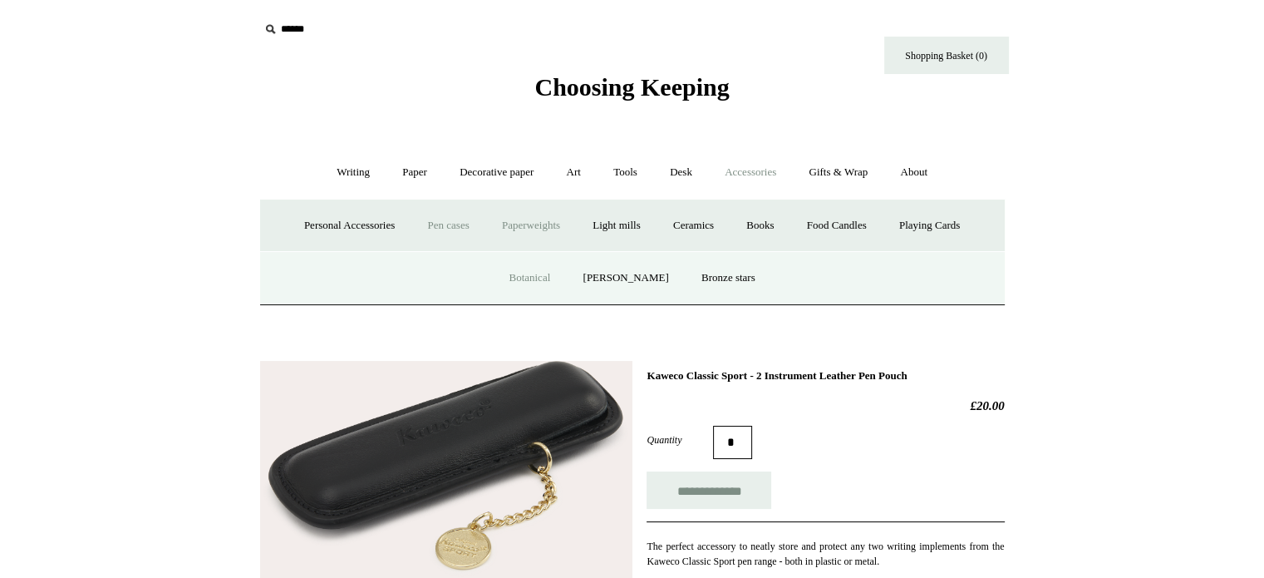
click at [544, 275] on link "Botanical" at bounding box center [529, 278] width 71 height 44
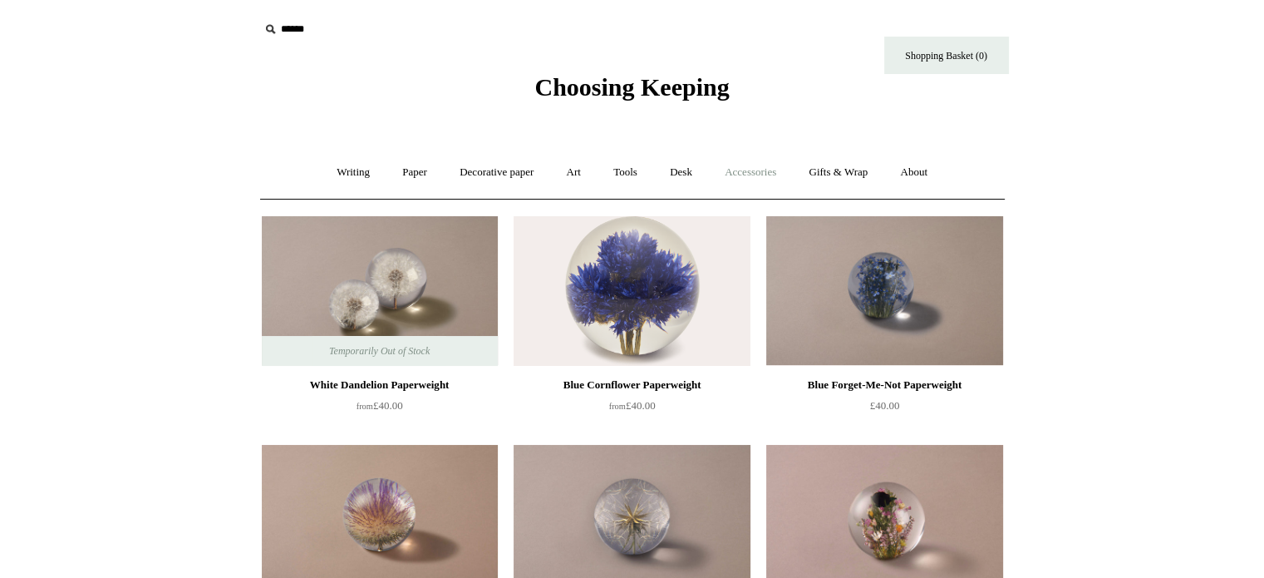
click at [755, 174] on link "Accessories +" at bounding box center [750, 172] width 81 height 44
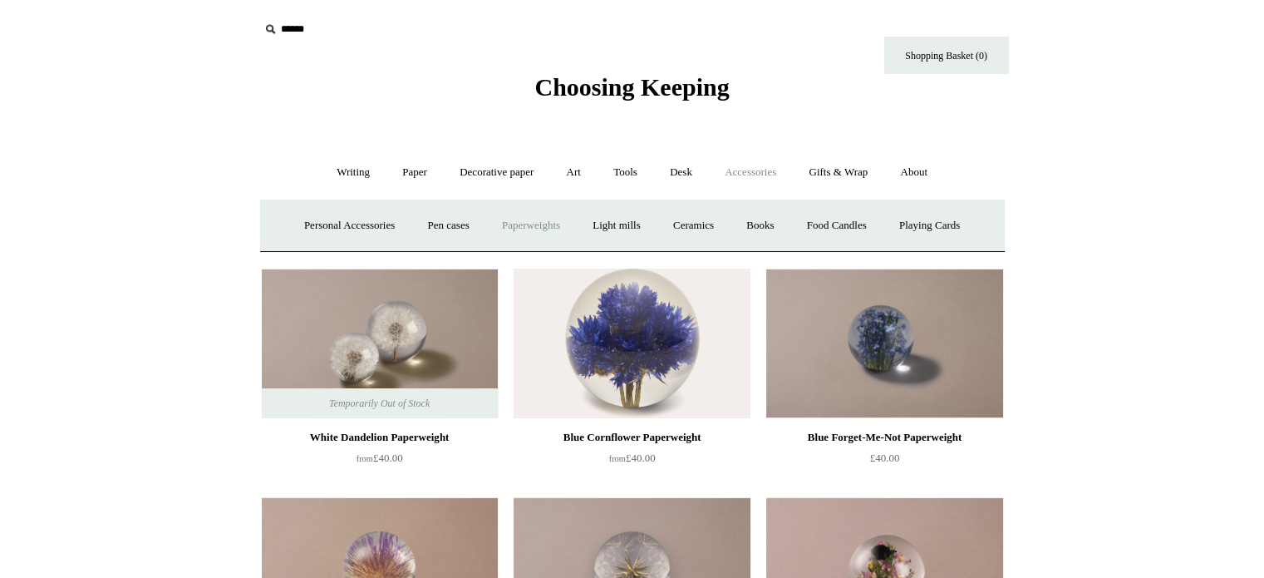
click at [539, 230] on link "Paperweights +" at bounding box center [531, 226] width 88 height 44
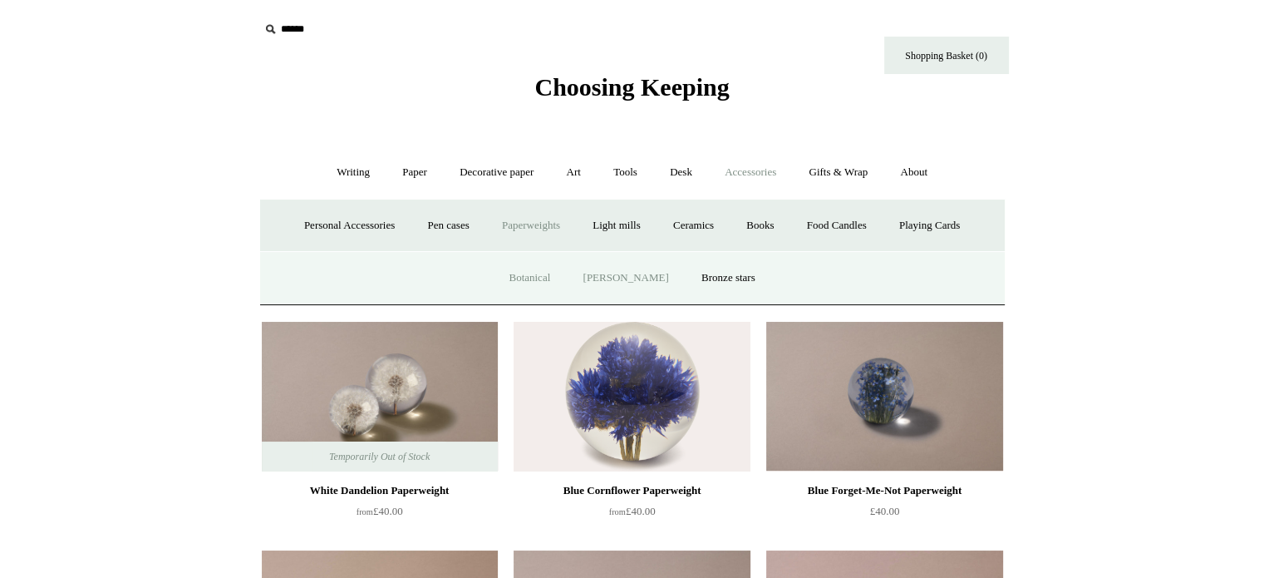
click at [622, 276] on link "[PERSON_NAME]" at bounding box center [626, 278] width 116 height 44
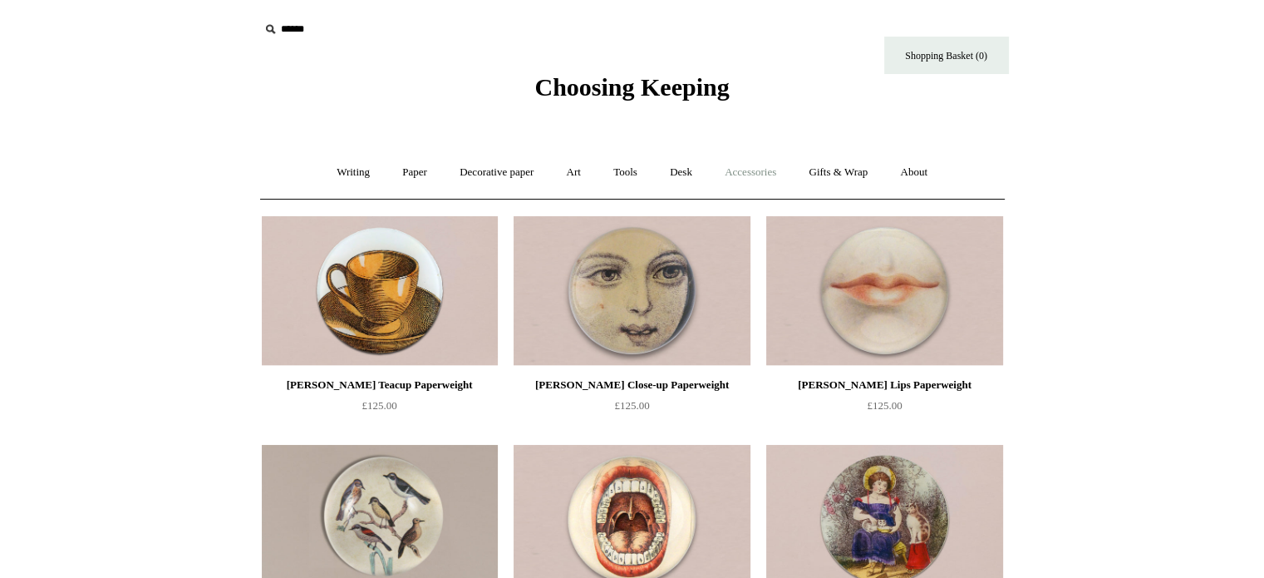
click at [750, 170] on link "Accessories +" at bounding box center [750, 172] width 81 height 44
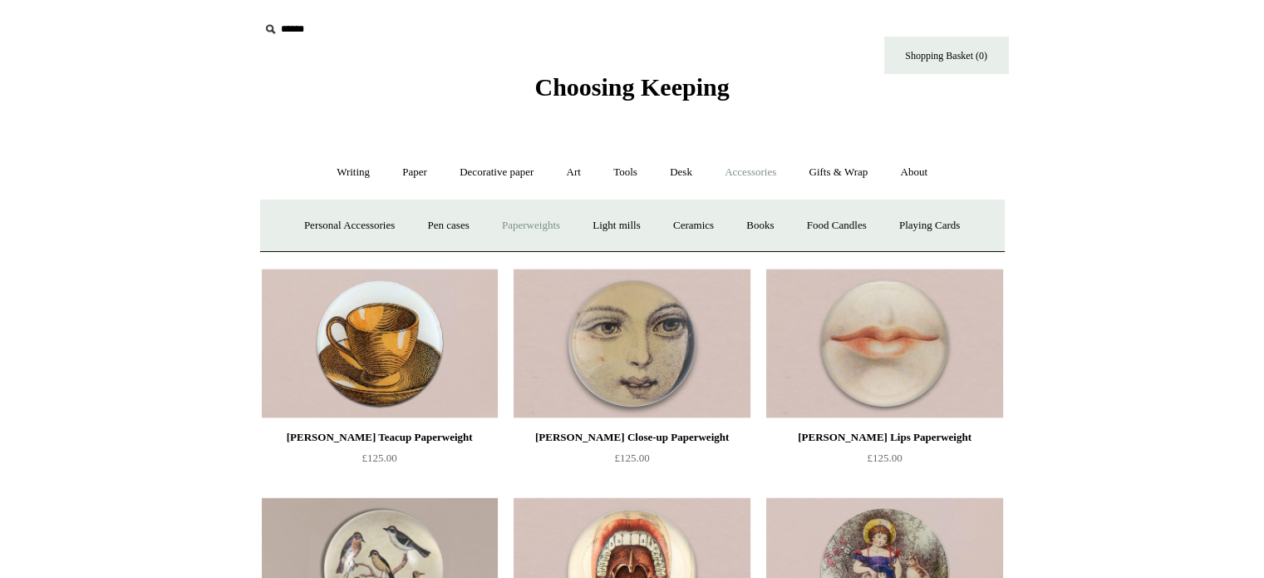
click at [544, 228] on link "Paperweights +" at bounding box center [531, 226] width 88 height 44
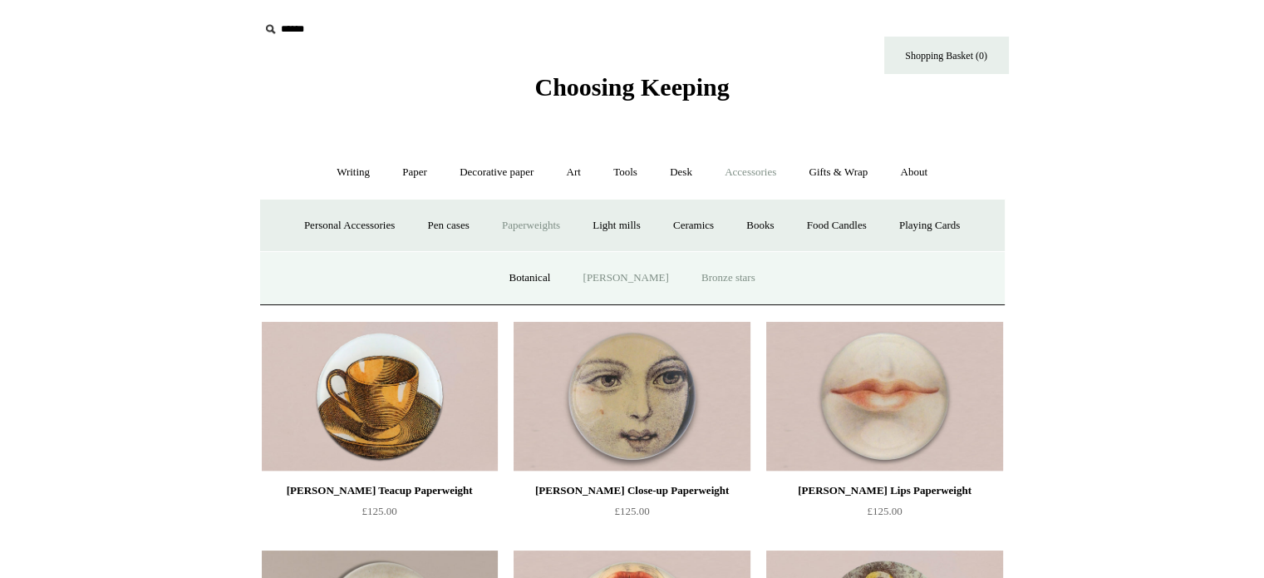
click at [716, 273] on link "Bronze stars" at bounding box center [728, 278] width 84 height 44
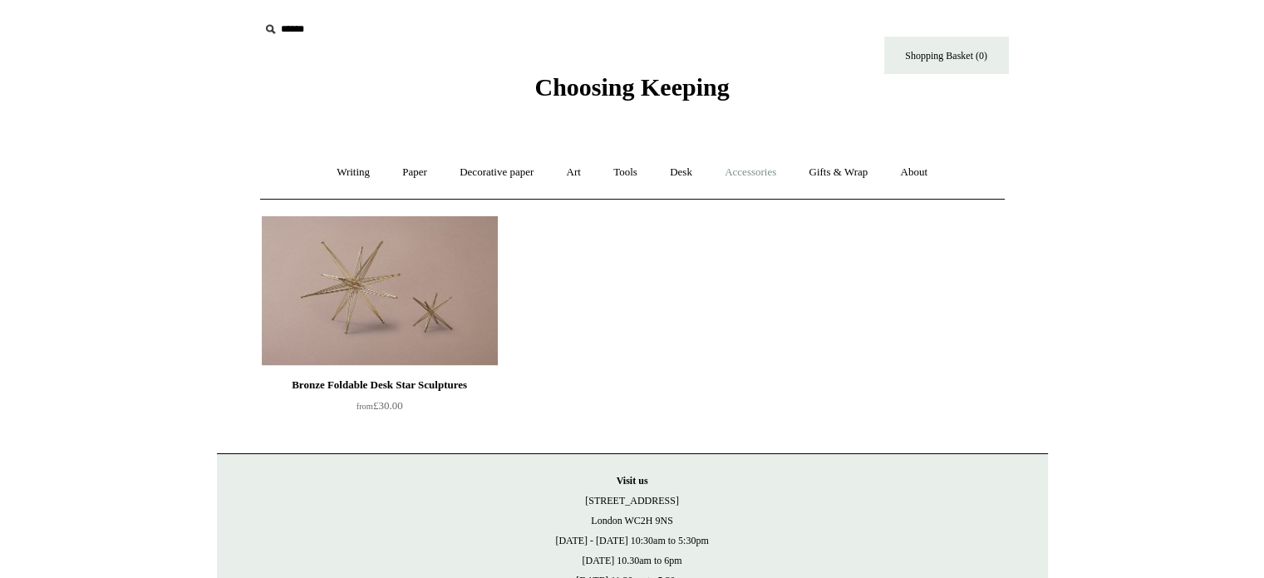
click at [768, 165] on link "Accessories +" at bounding box center [750, 172] width 81 height 44
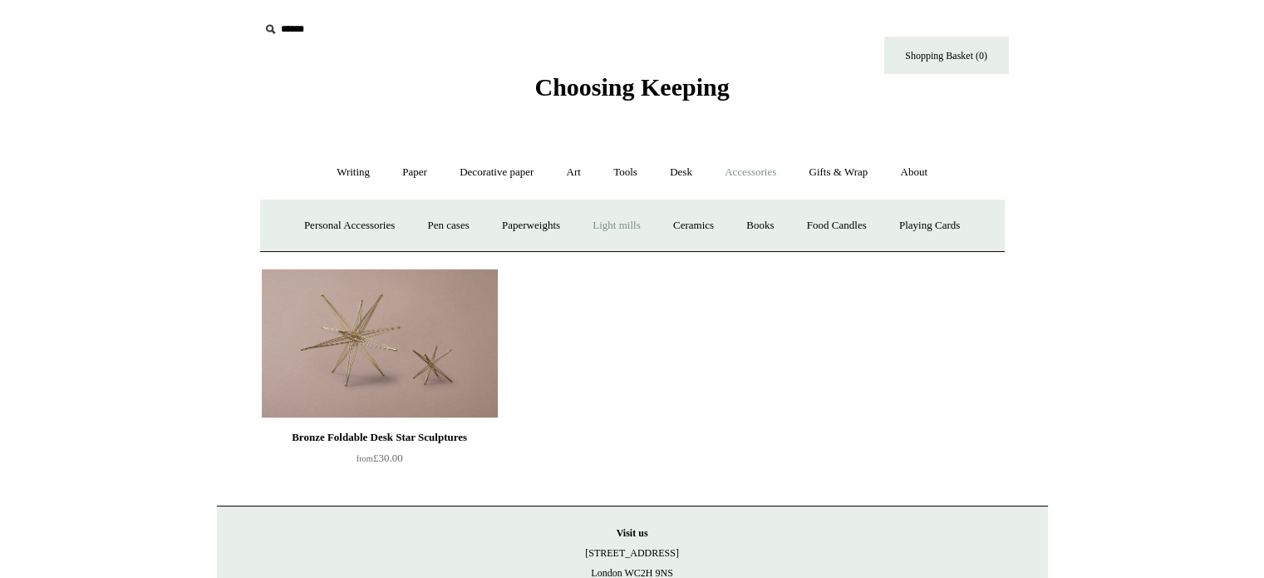
click at [617, 233] on link "Light mills" at bounding box center [616, 226] width 77 height 44
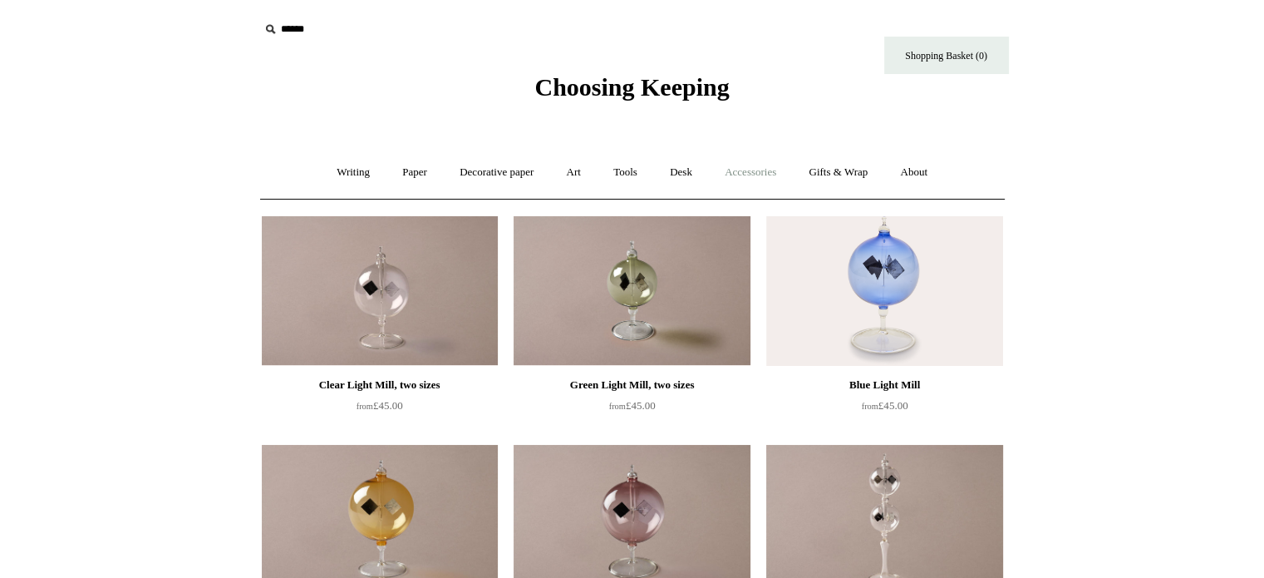
click at [758, 164] on link "Accessories +" at bounding box center [750, 172] width 81 height 44
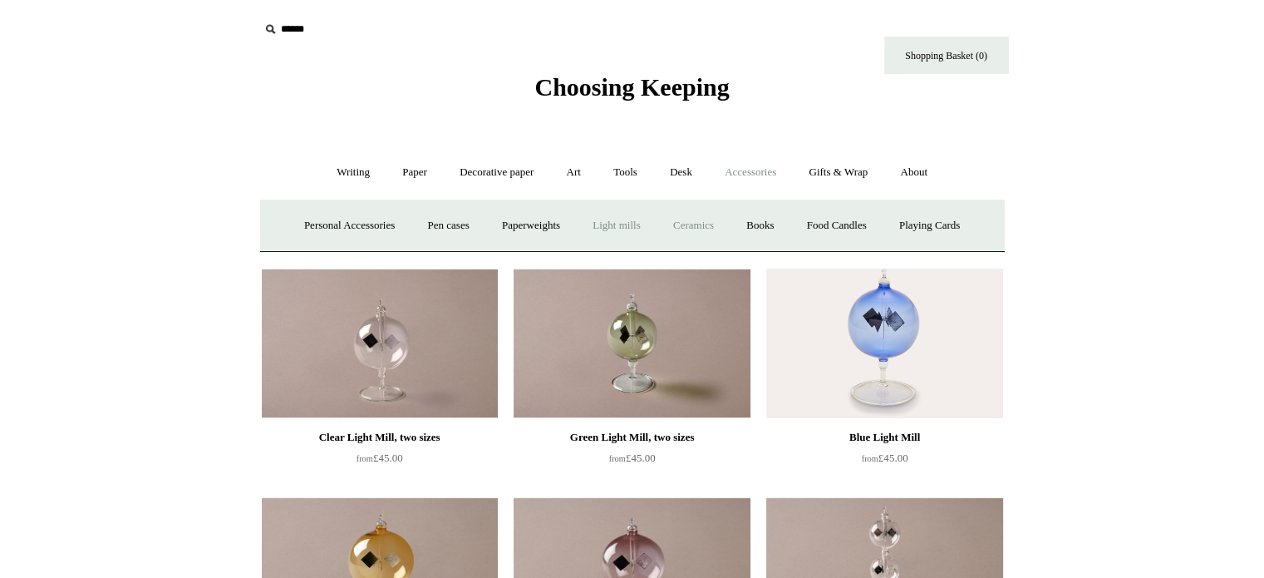
click at [705, 225] on link "Ceramics +" at bounding box center [693, 226] width 71 height 44
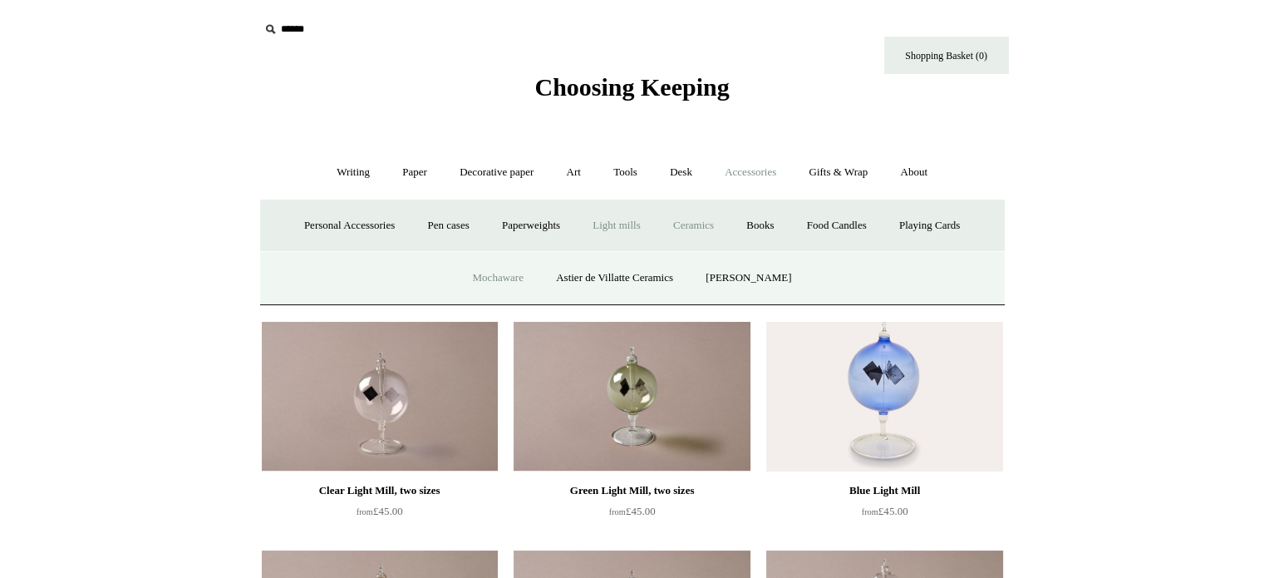
click at [496, 273] on link "Mochaware" at bounding box center [497, 278] width 81 height 44
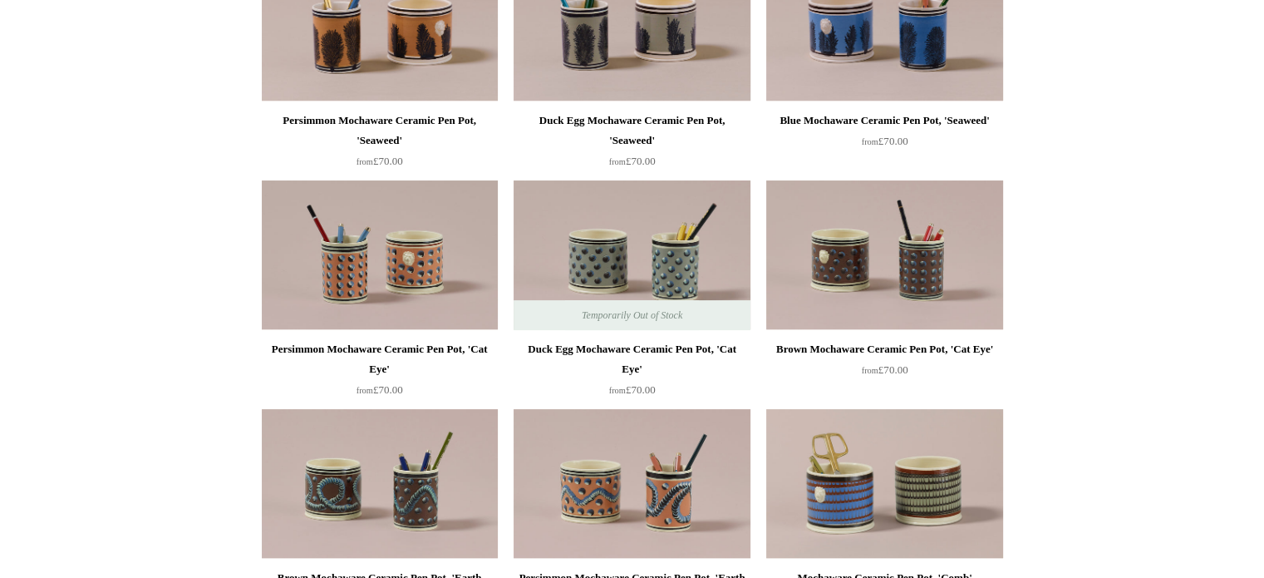
scroll to position [83, 0]
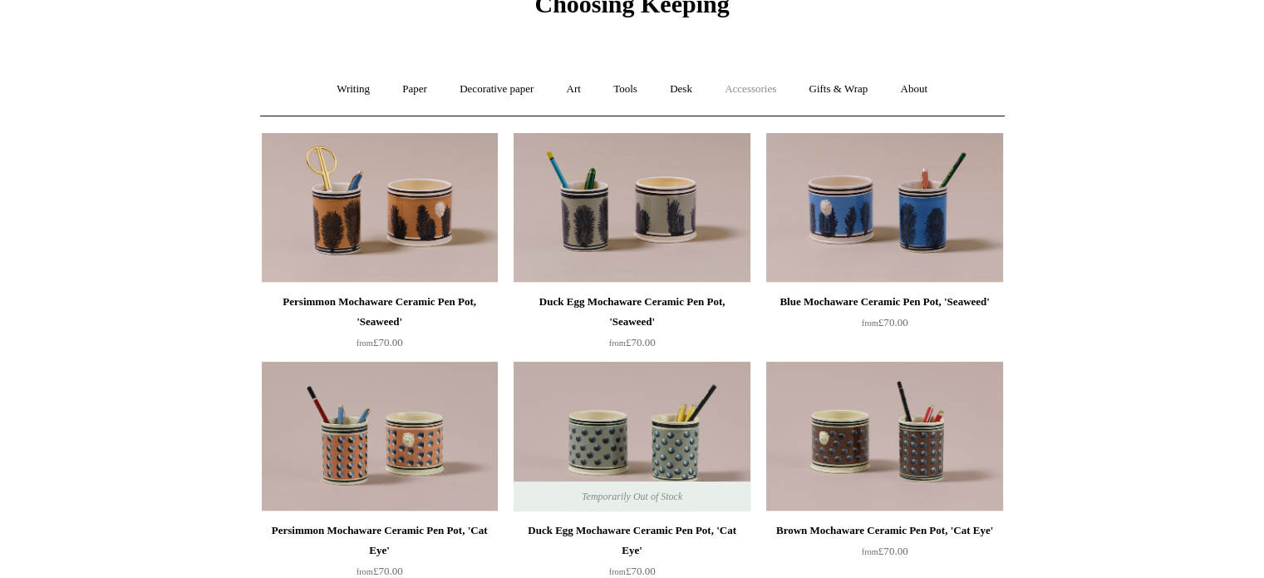
click at [774, 87] on link "Accessories +" at bounding box center [750, 89] width 81 height 44
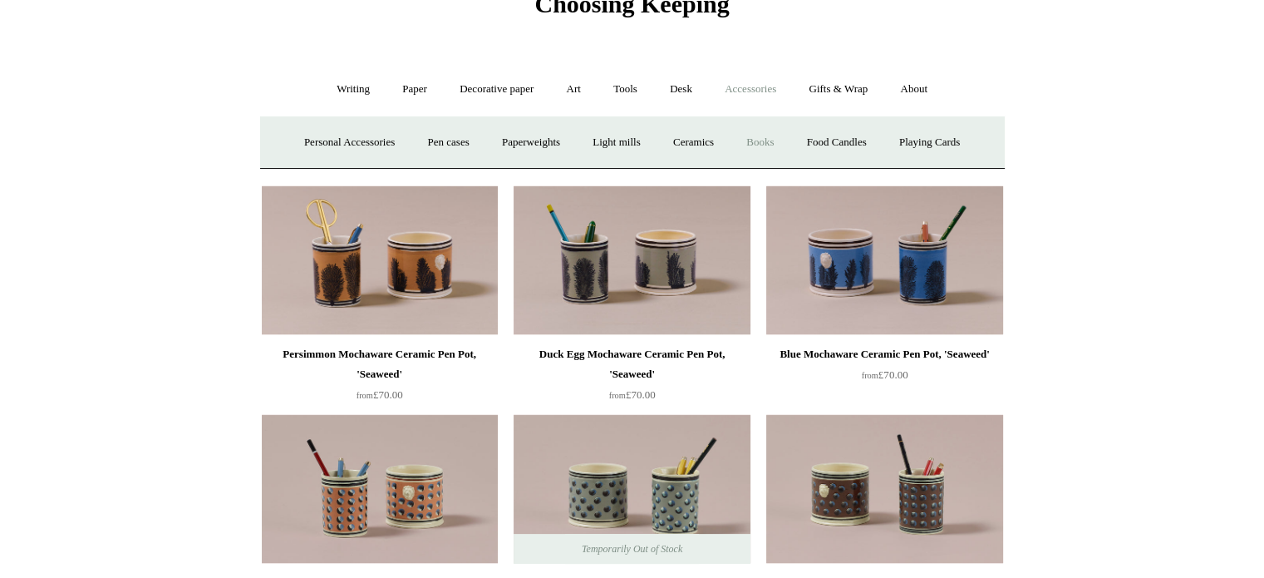
click at [765, 140] on link "Books" at bounding box center [759, 143] width 57 height 44
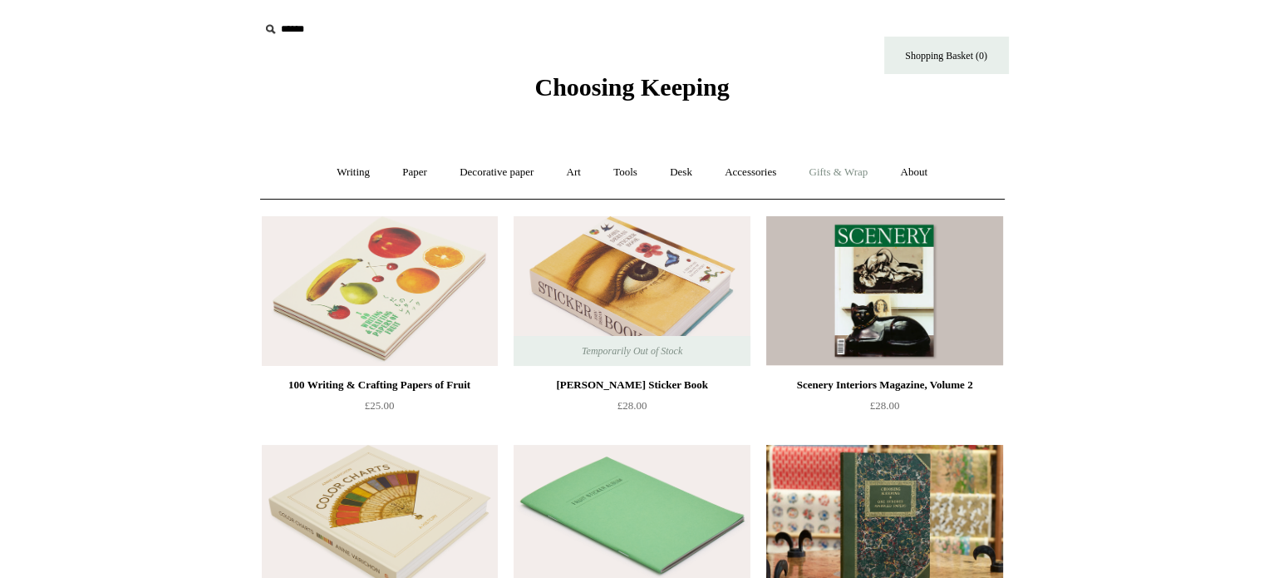
click at [851, 172] on link "Gifts & Wrap +" at bounding box center [838, 172] width 89 height 44
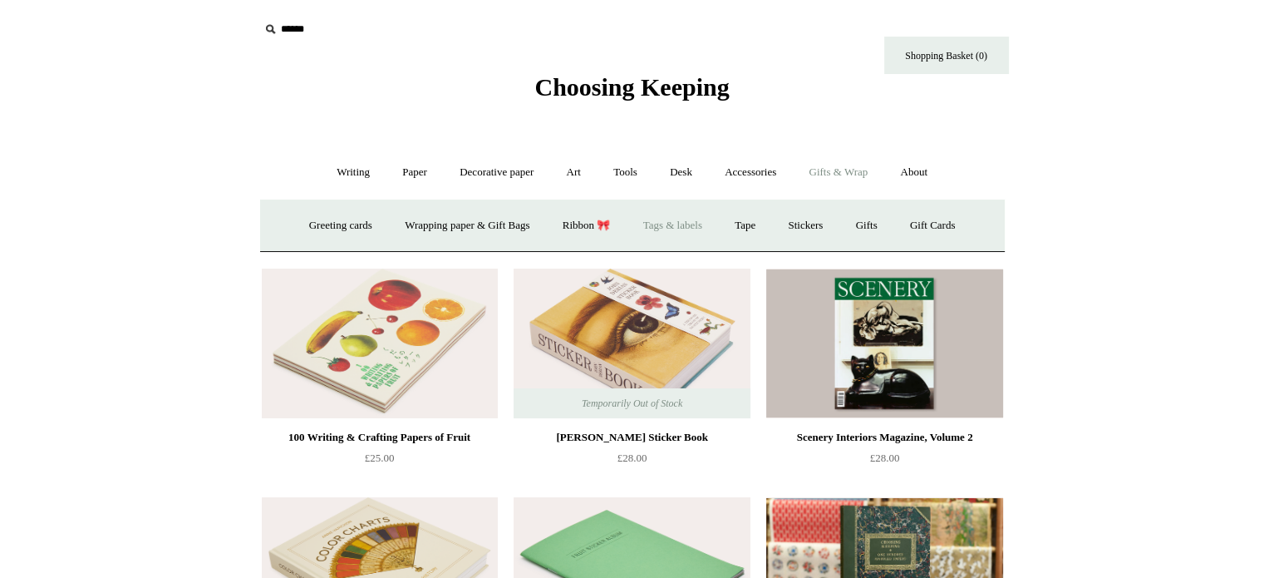
click at [669, 228] on link "Tags & labels" at bounding box center [672, 226] width 89 height 44
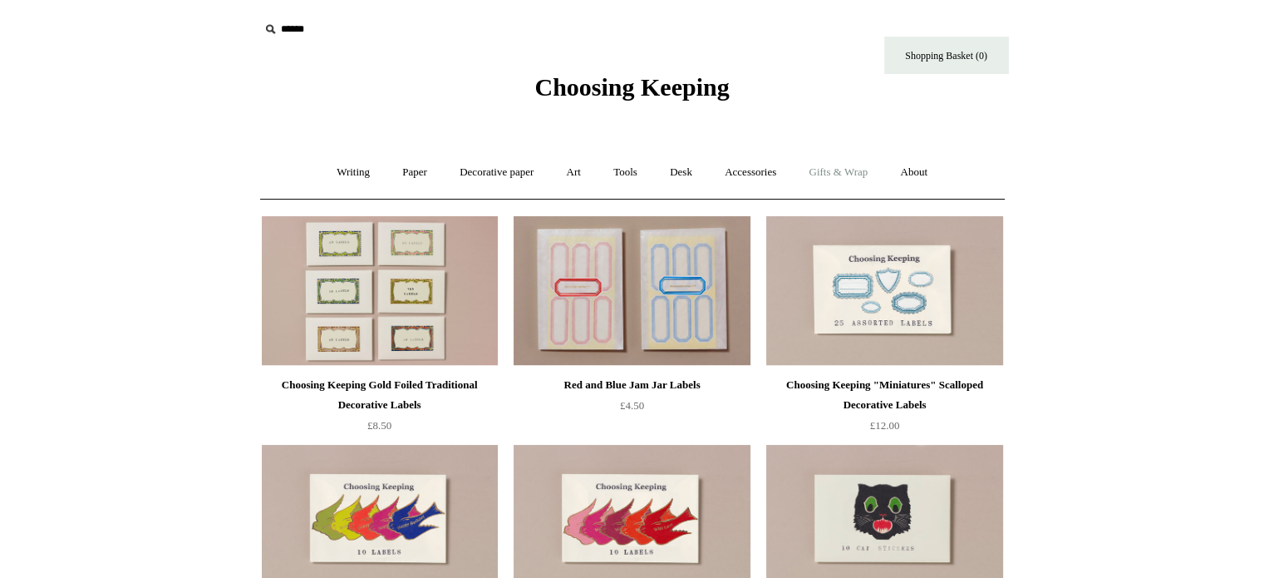
click at [864, 165] on link "Gifts & Wrap +" at bounding box center [838, 172] width 89 height 44
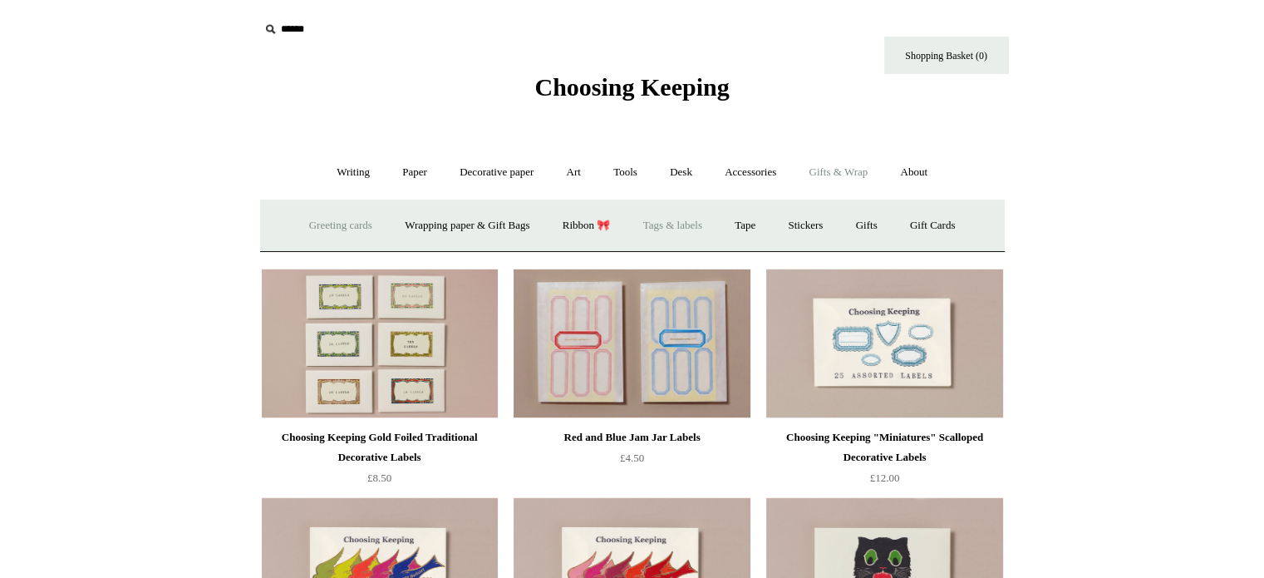
click at [315, 224] on link "Greeting cards +" at bounding box center [340, 226] width 93 height 44
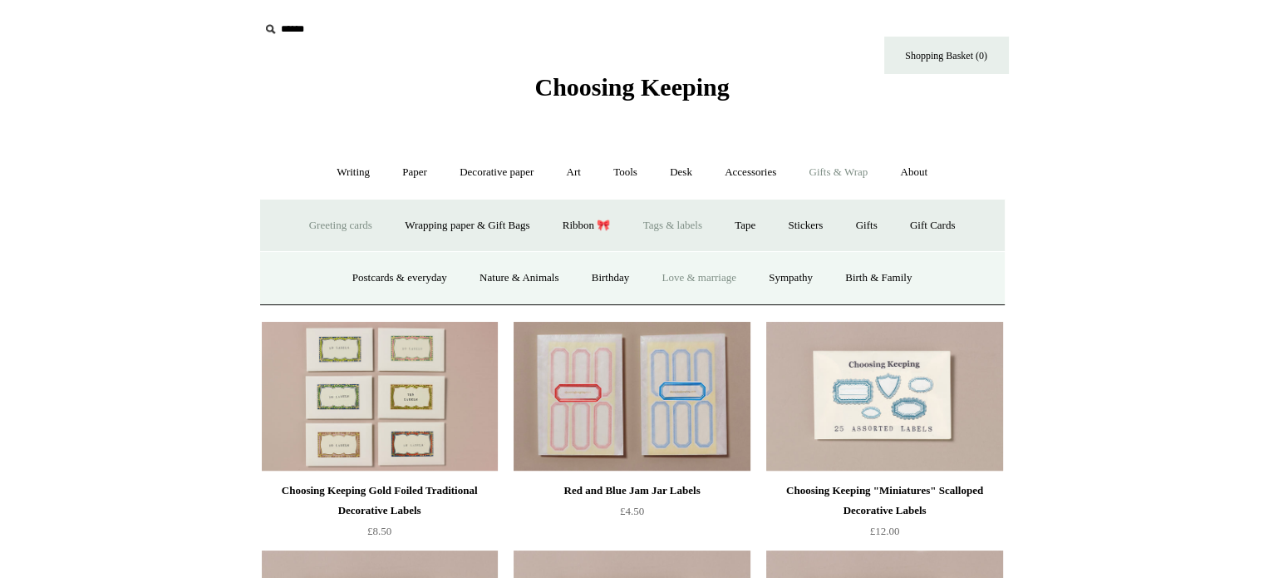
click at [726, 282] on link "Love & marriage" at bounding box center [699, 278] width 105 height 44
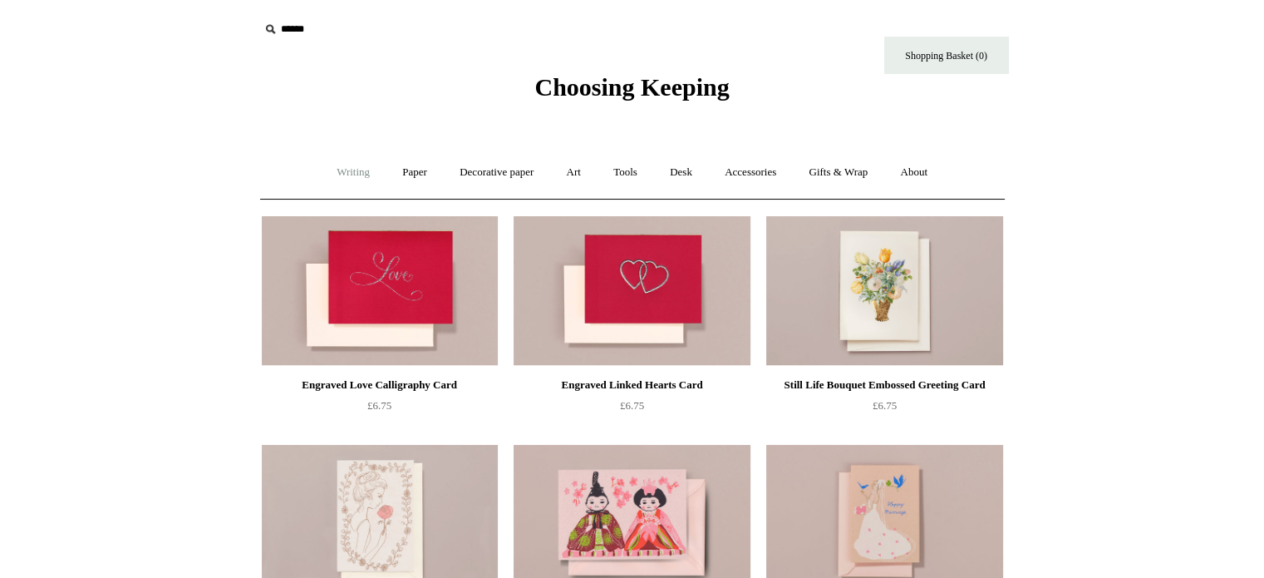
click at [329, 176] on link "Writing +" at bounding box center [353, 172] width 63 height 44
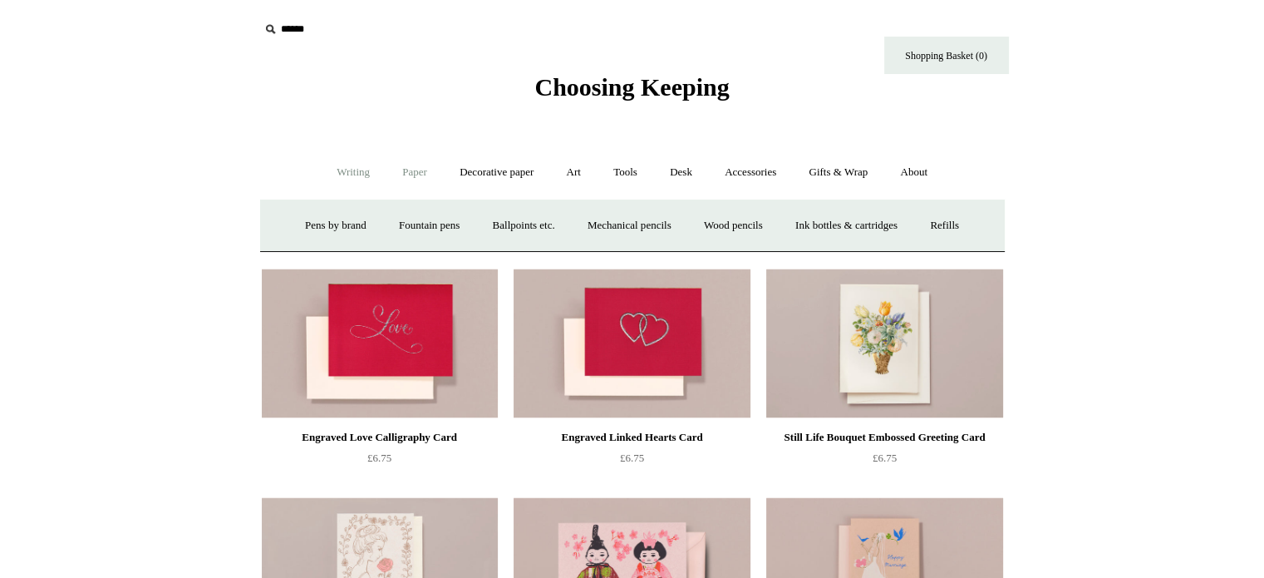
click at [403, 175] on link "Paper +" at bounding box center [414, 172] width 55 height 44
click at [844, 224] on link "Writing paper and envelopes +" at bounding box center [826, 226] width 154 height 44
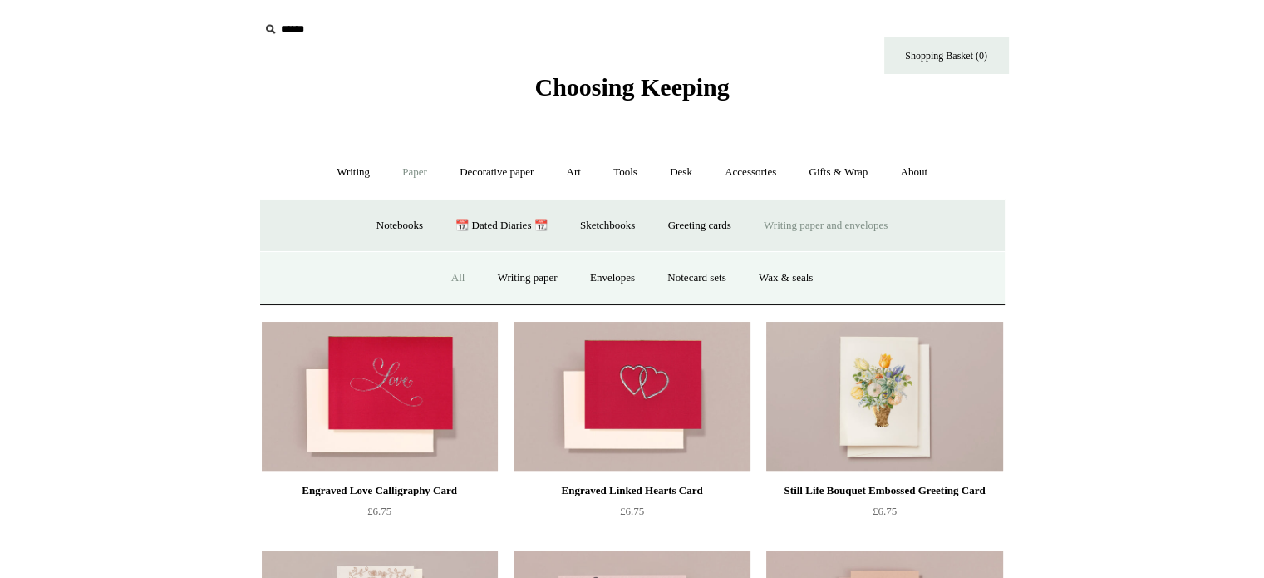
click at [450, 276] on link "All" at bounding box center [458, 278] width 44 height 44
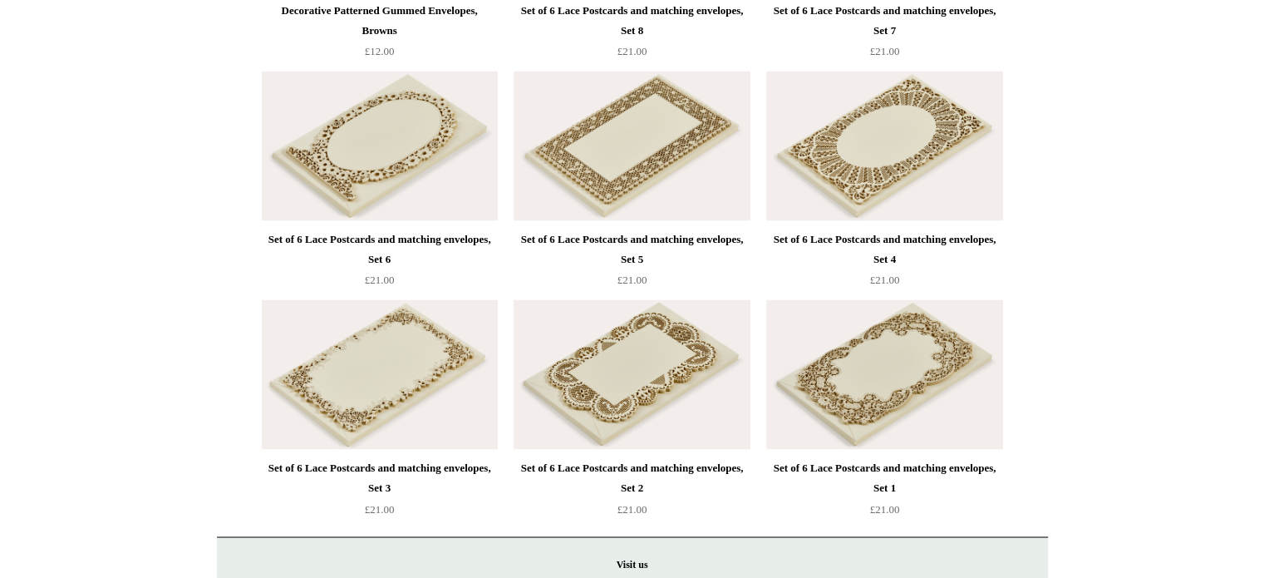
scroll to position [2742, 0]
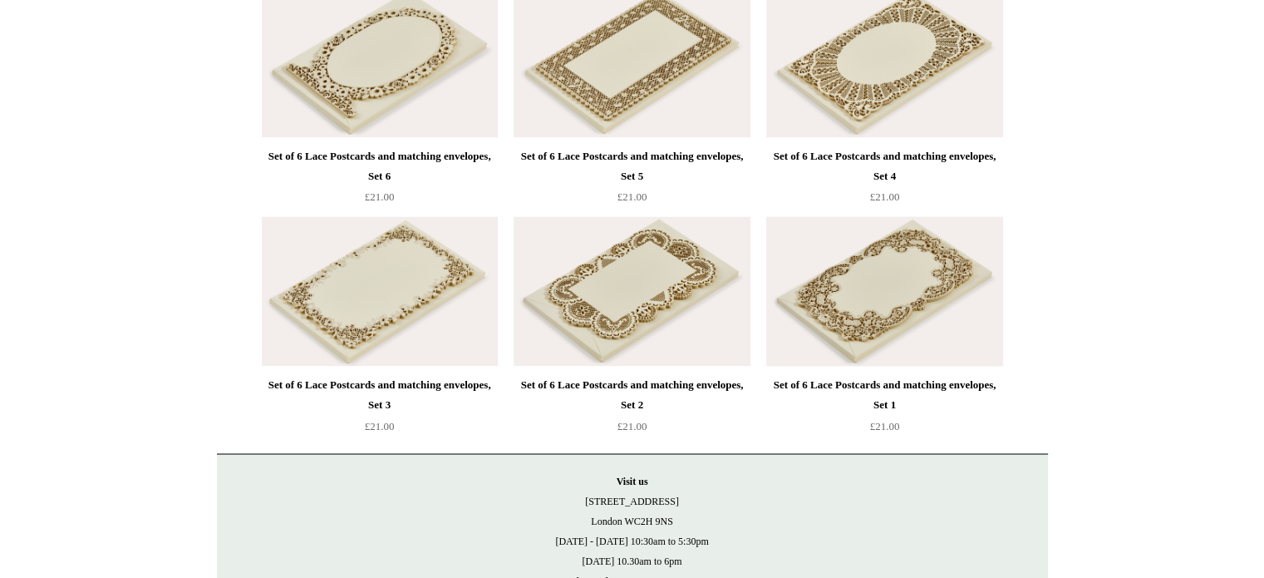
click at [883, 279] on img at bounding box center [884, 291] width 236 height 150
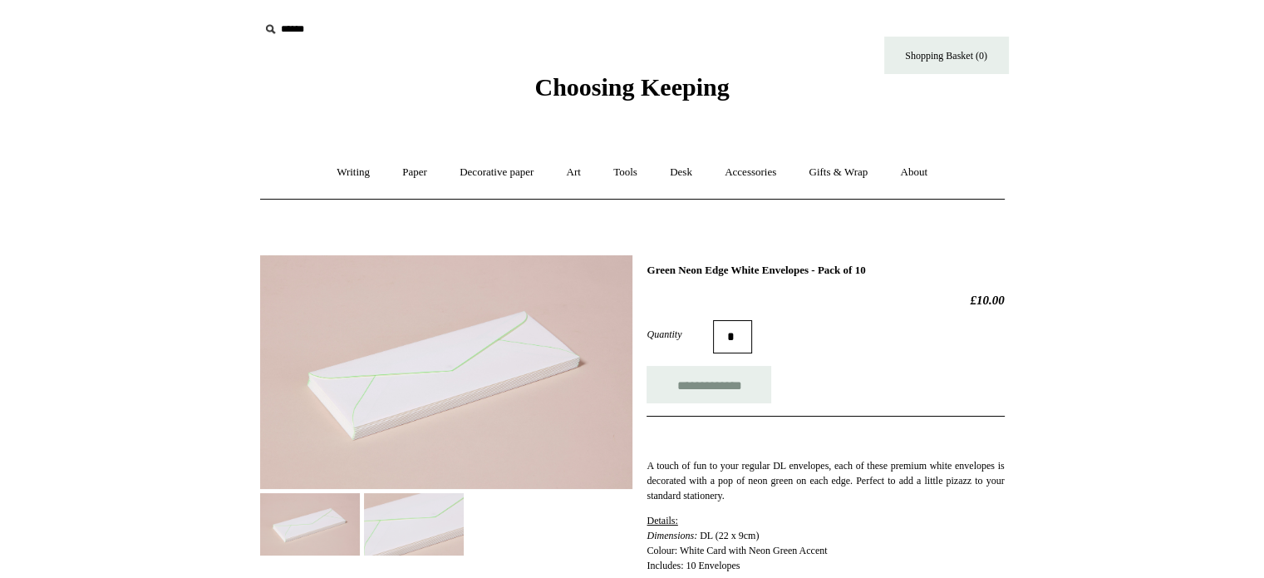
click at [455, 360] on img at bounding box center [446, 372] width 372 height 234
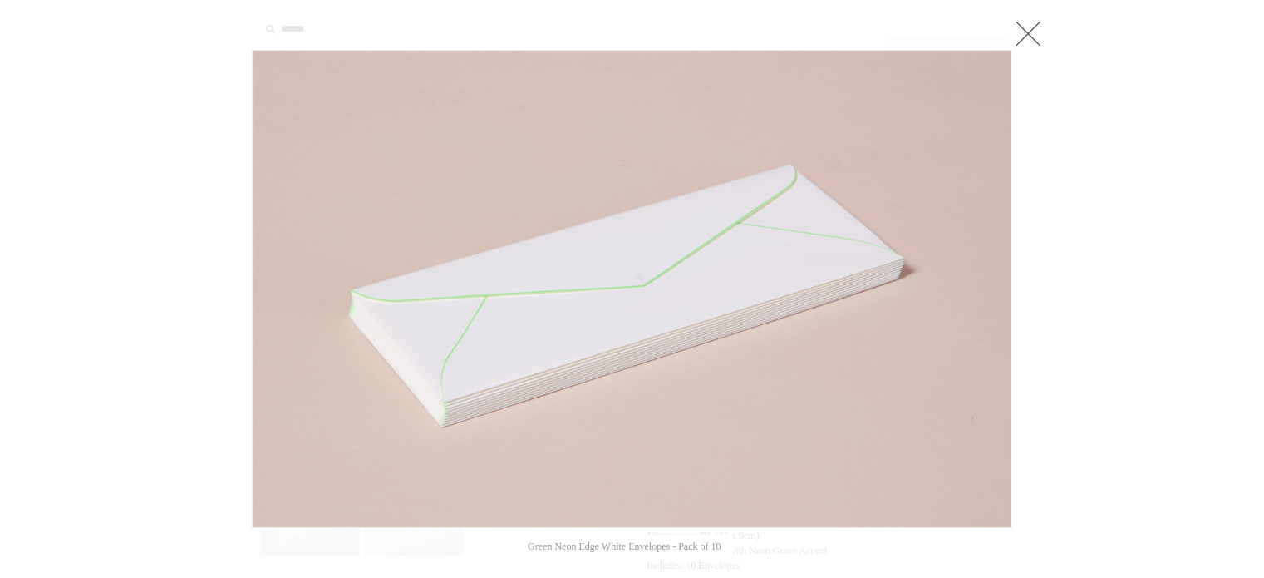
click at [1017, 36] on link at bounding box center [1027, 33] width 33 height 33
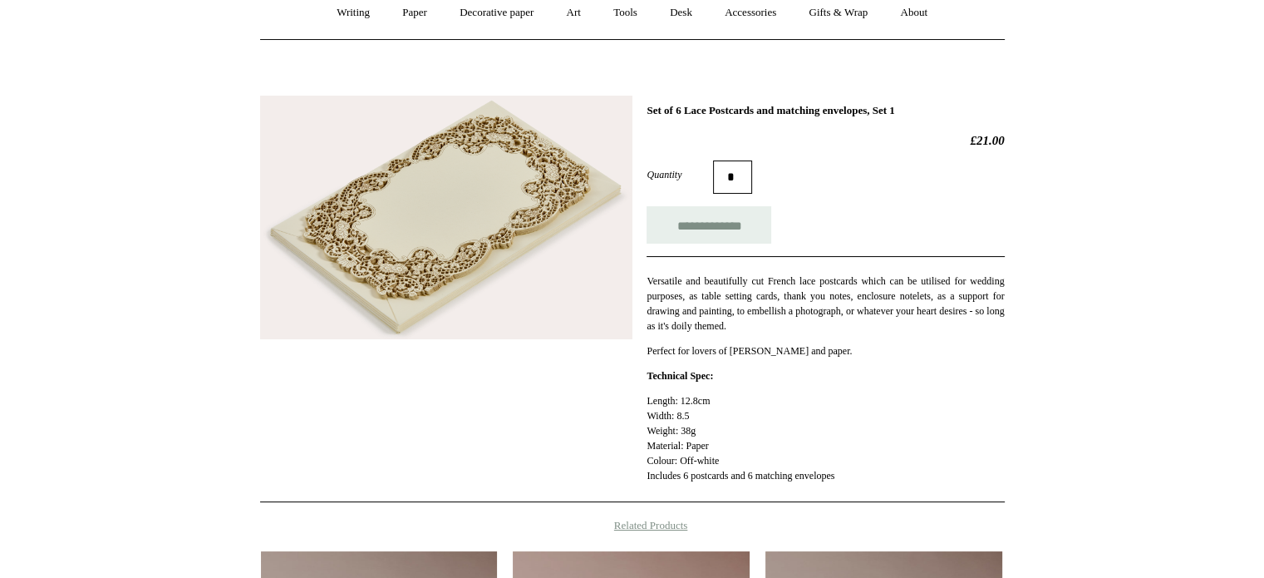
scroll to position [166, 0]
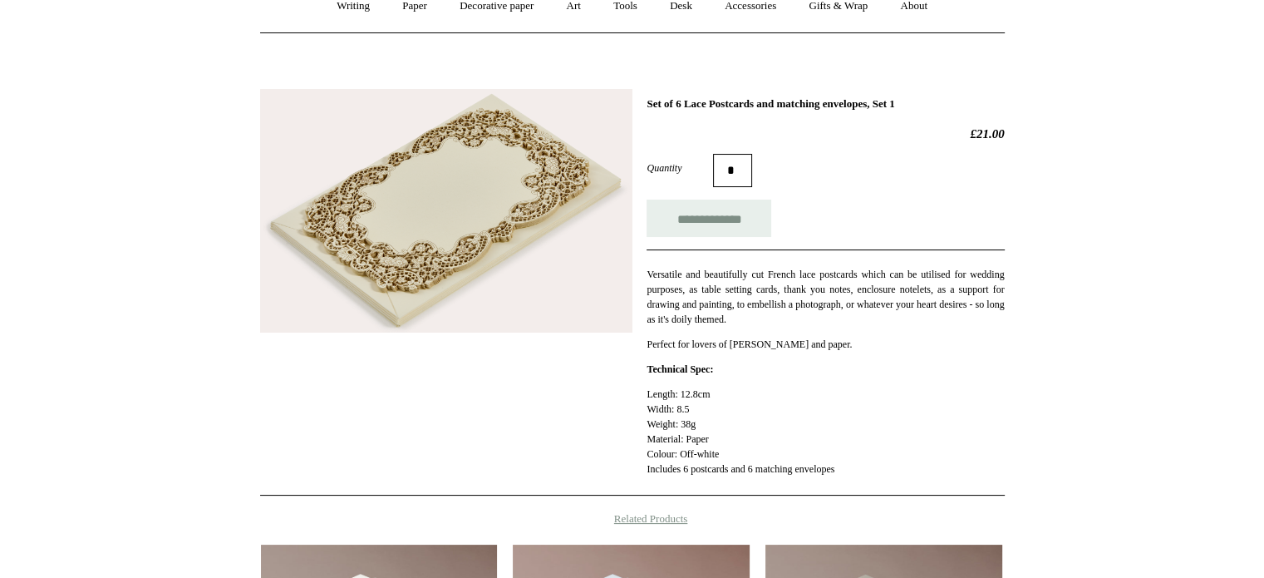
click at [506, 242] on img at bounding box center [446, 210] width 372 height 243
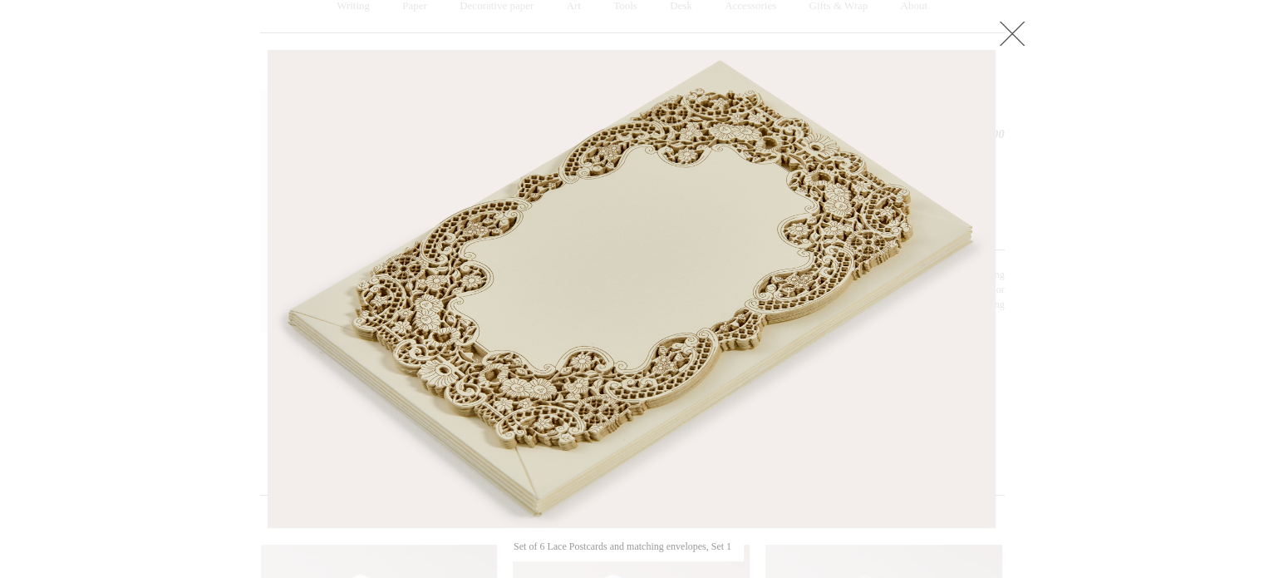
click at [1013, 29] on link at bounding box center [1012, 33] width 33 height 33
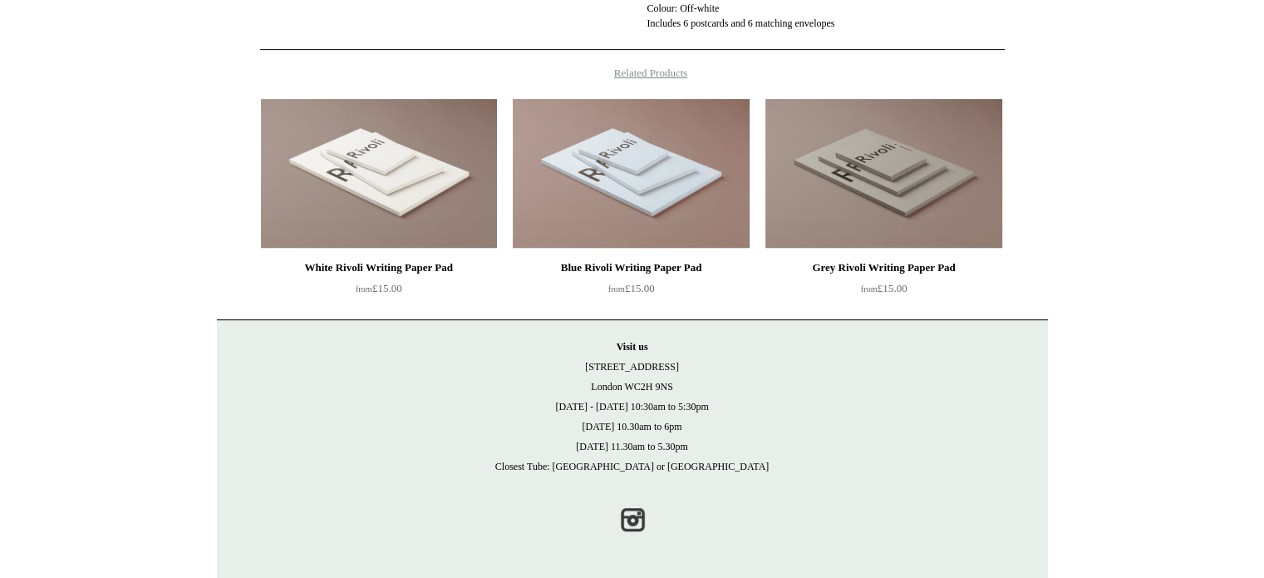
scroll to position [612, 0]
